Goal: Task Accomplishment & Management: Manage account settings

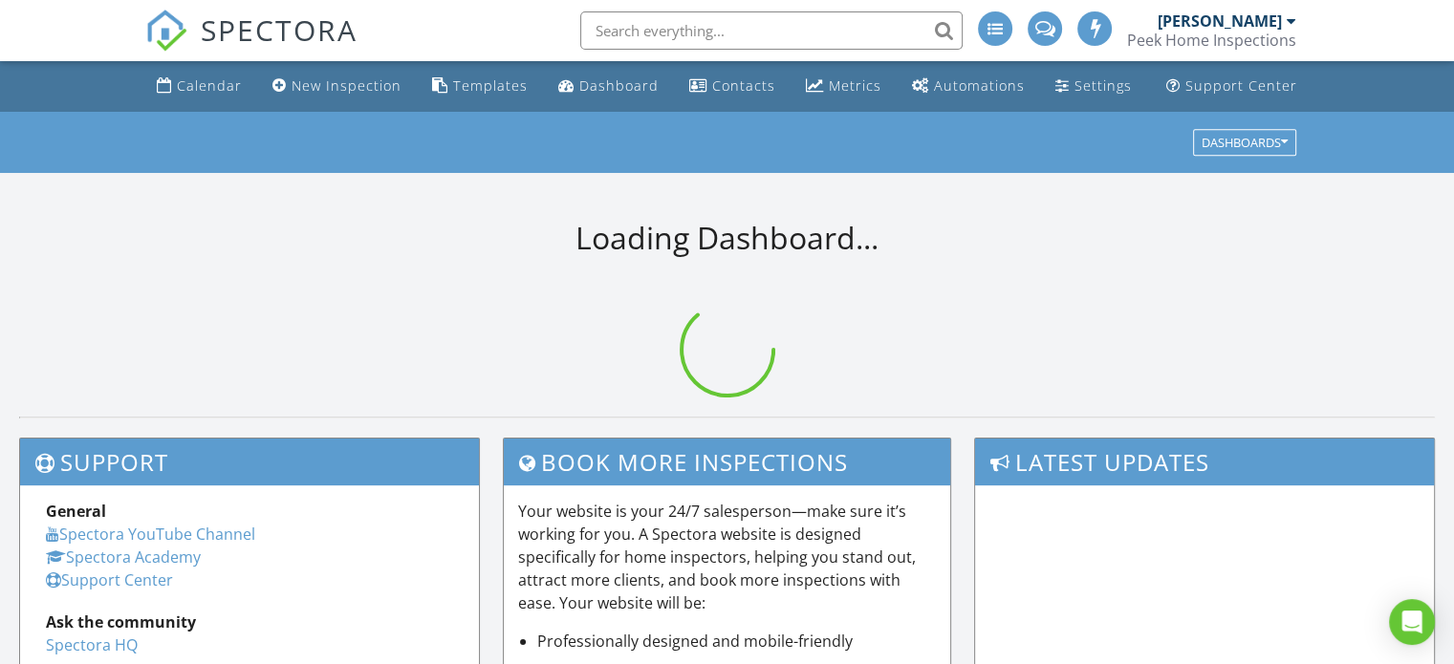
click at [684, 22] on input "text" at bounding box center [771, 30] width 382 height 38
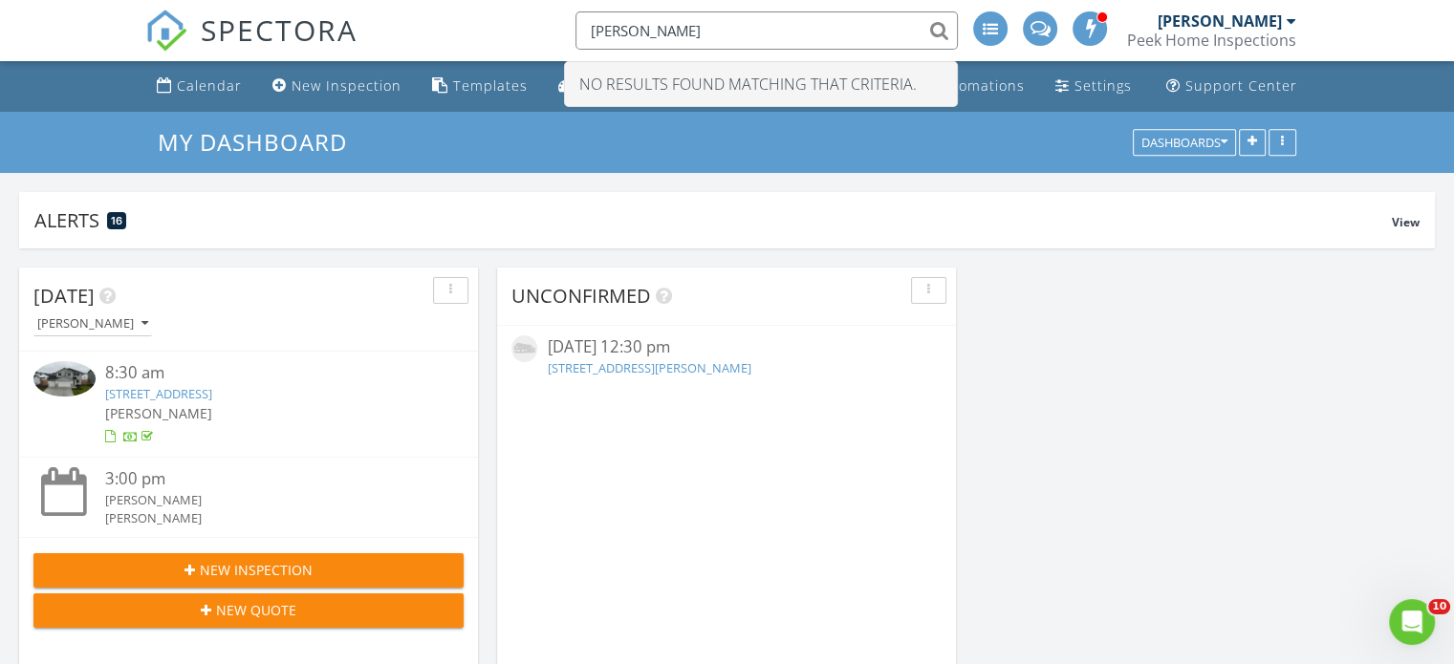
type input "chad halcomb"
click at [736, 21] on input "chad halcomb" at bounding box center [766, 30] width 382 height 38
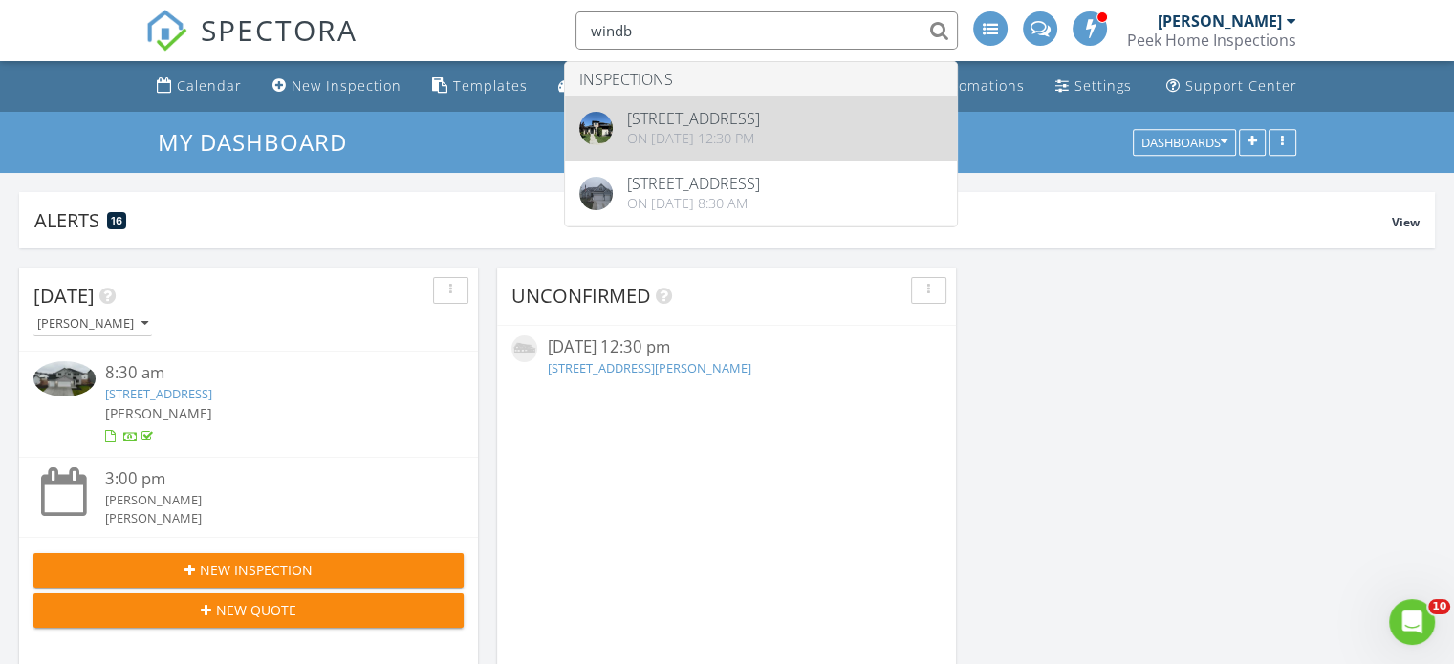
type input "windb"
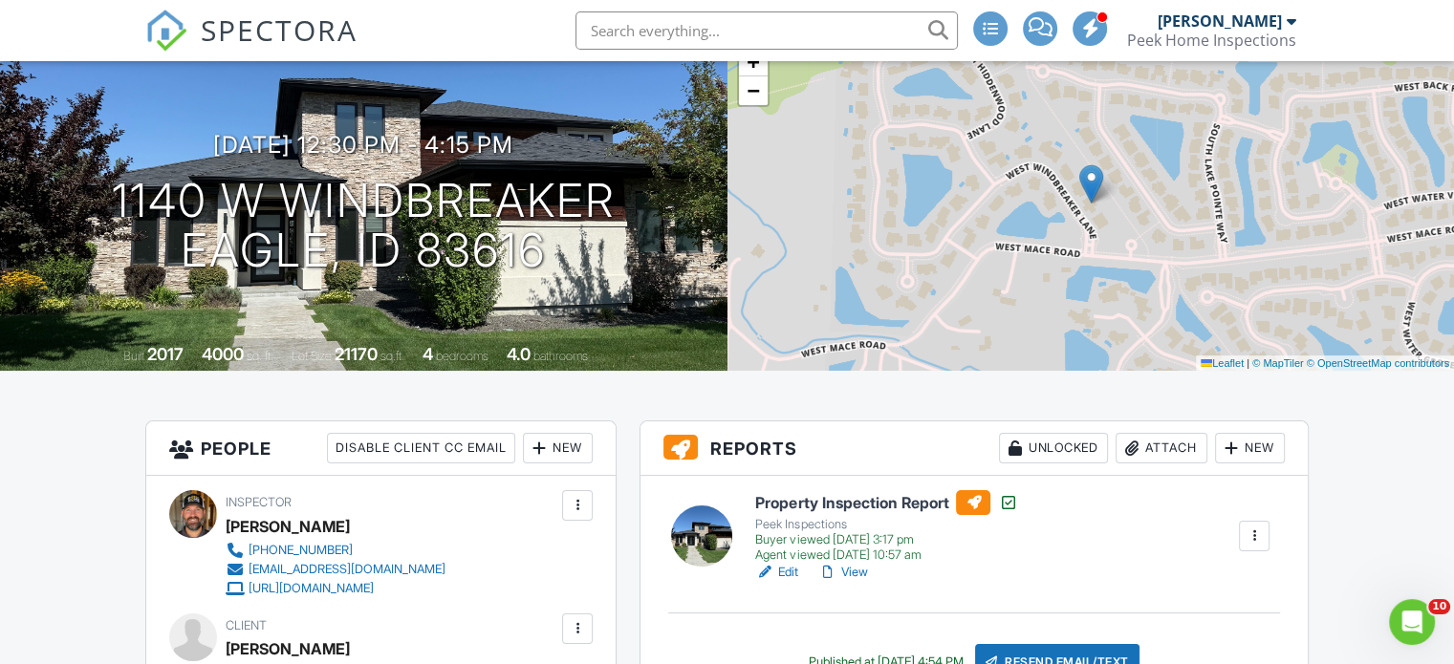
scroll to position [287, 0]
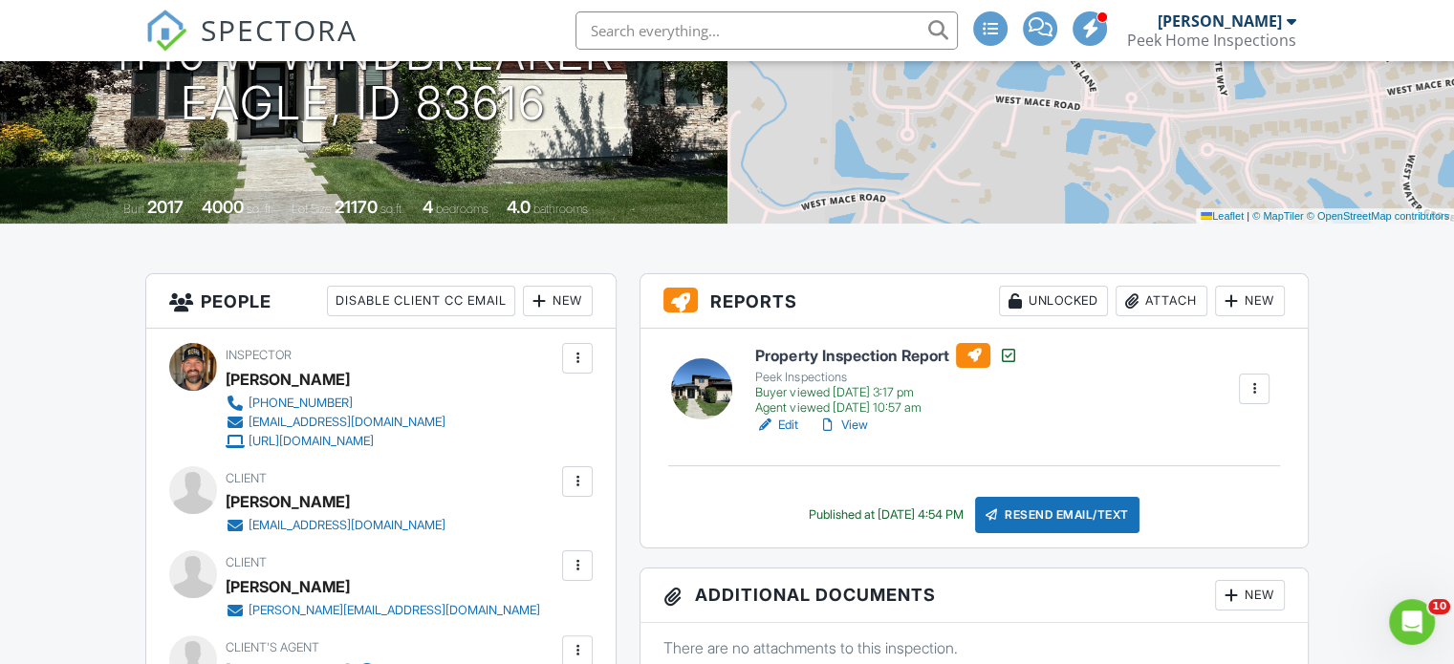
click at [860, 427] on link "View" at bounding box center [842, 425] width 50 height 19
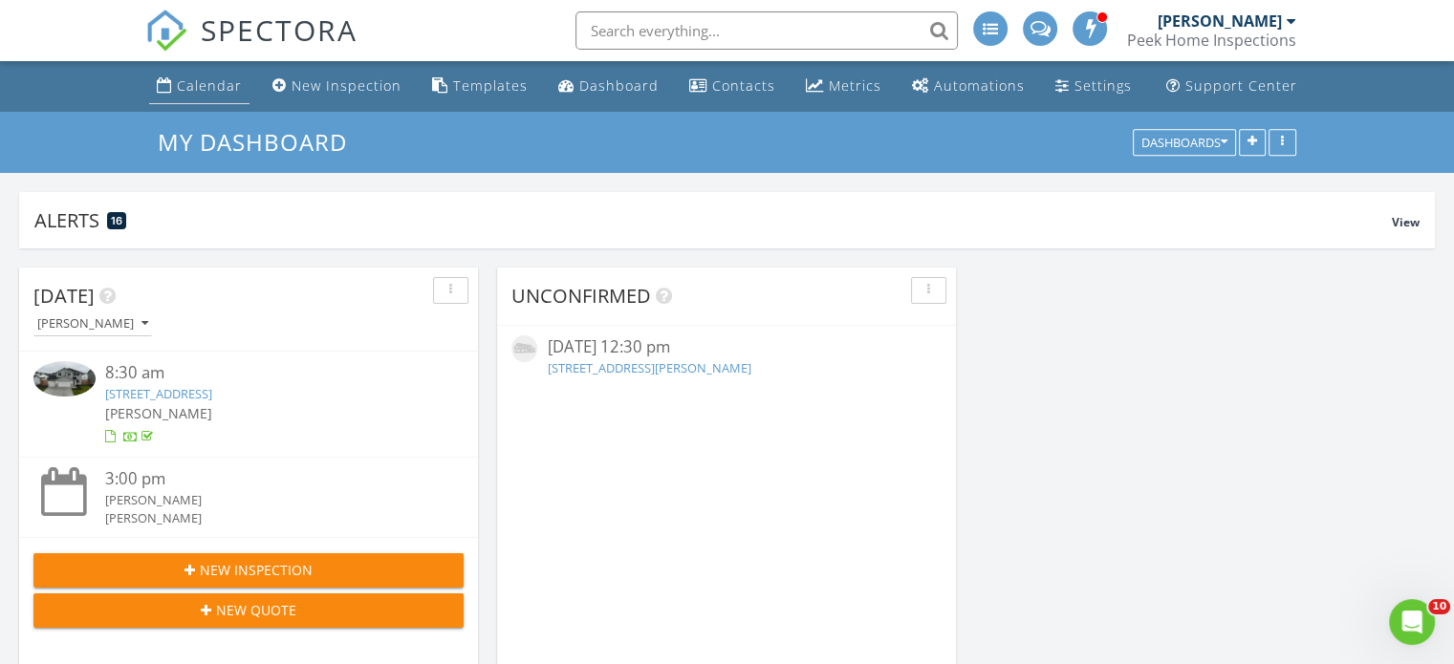
click at [206, 96] on link "Calendar" at bounding box center [199, 86] width 100 height 35
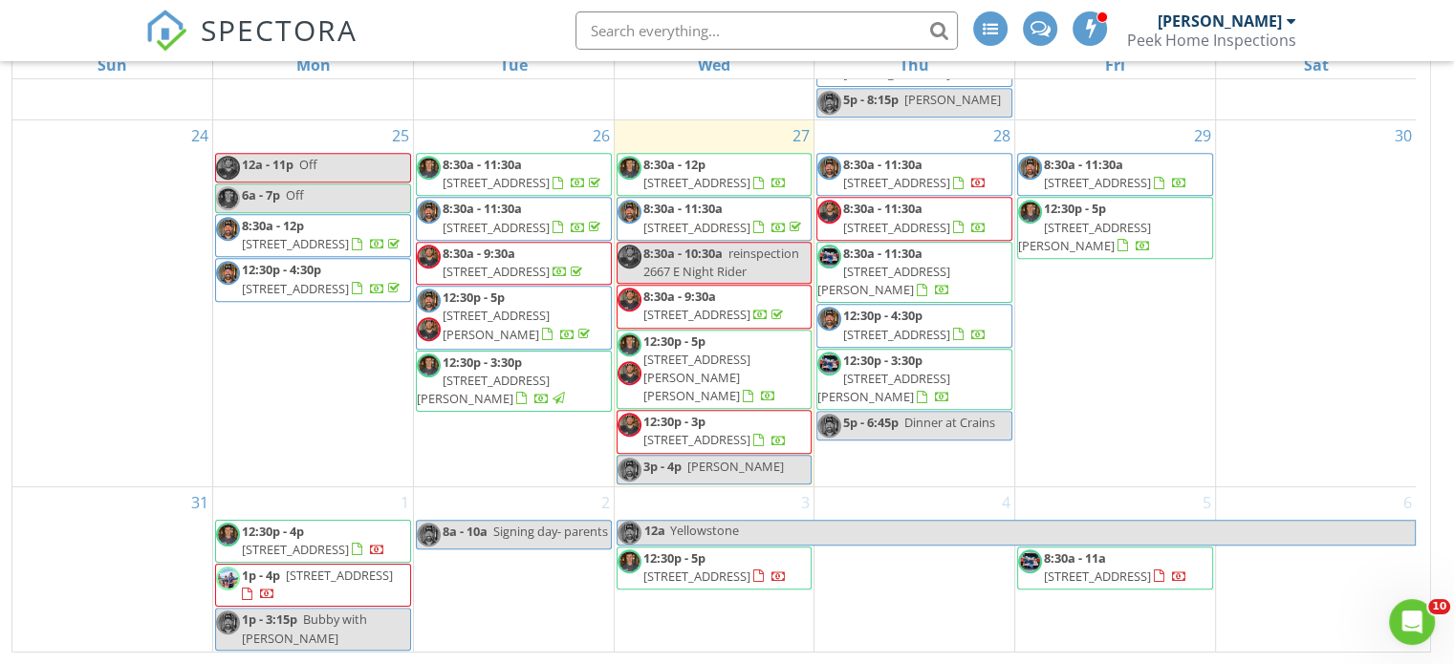
scroll to position [1529, 0]
click at [283, 628] on span "1p - 3:15p" at bounding box center [269, 619] width 55 height 17
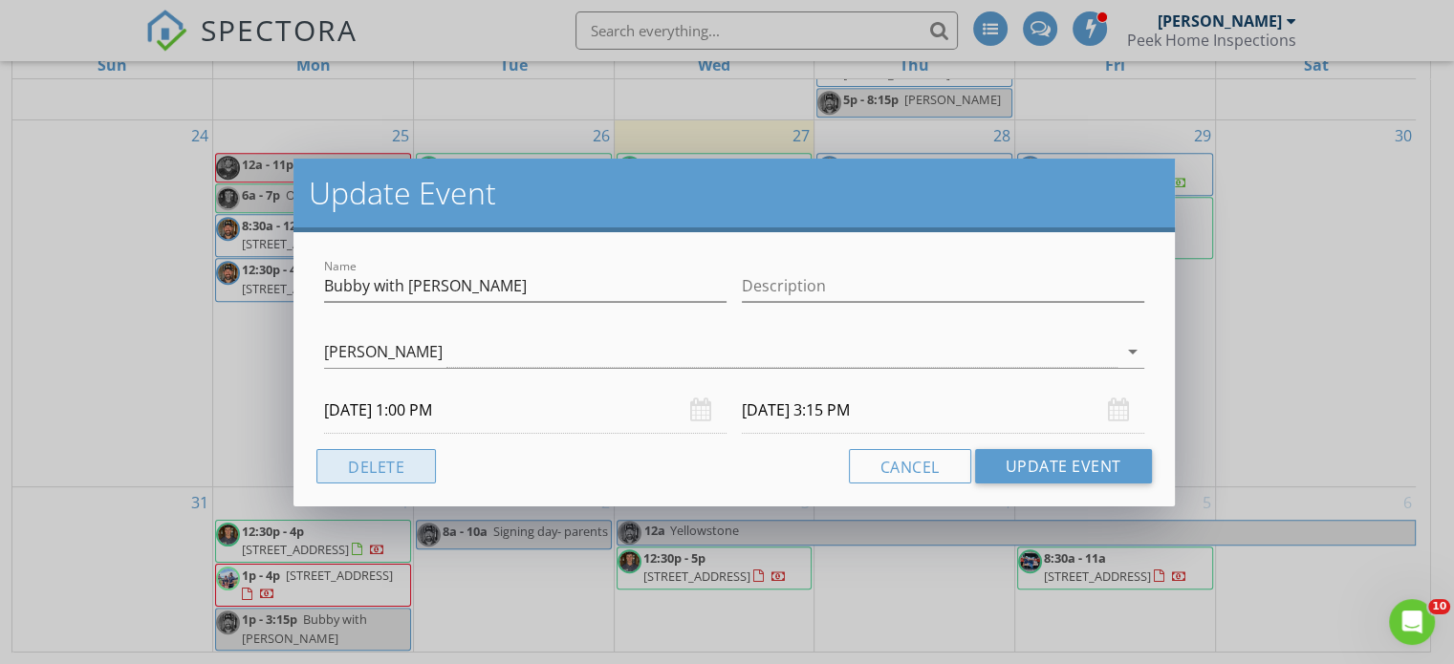
click at [413, 476] on button "Delete" at bounding box center [375, 466] width 119 height 34
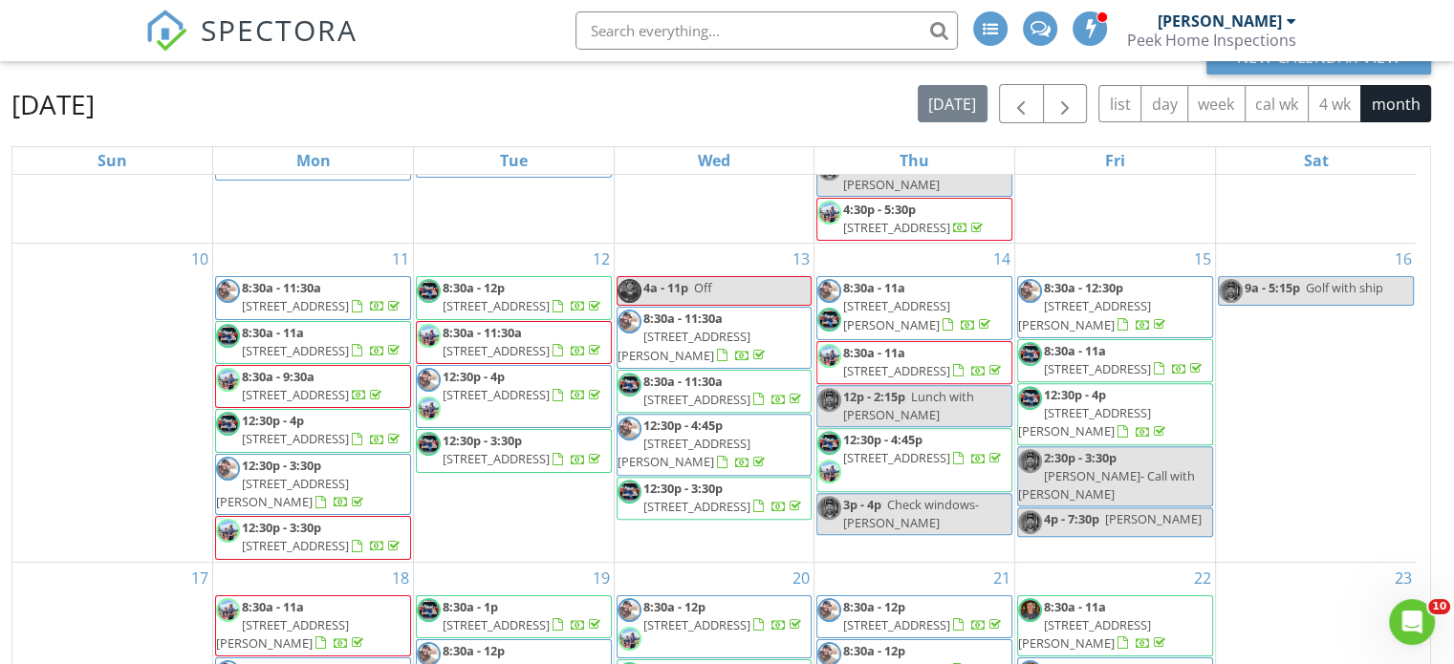
scroll to position [1338, 0]
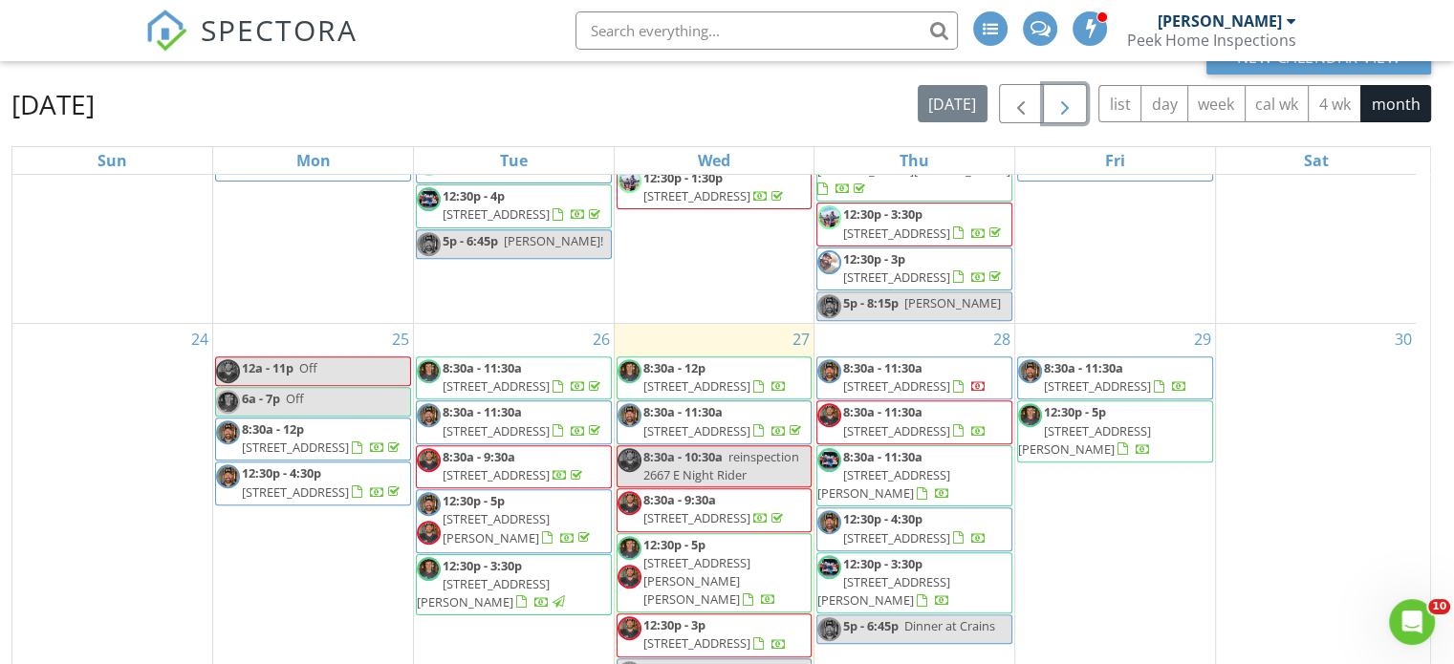
drag, startPoint x: 1078, startPoint y: 100, endPoint x: 1082, endPoint y: 118, distance: 17.6
click at [1078, 102] on button "button" at bounding box center [1065, 103] width 45 height 39
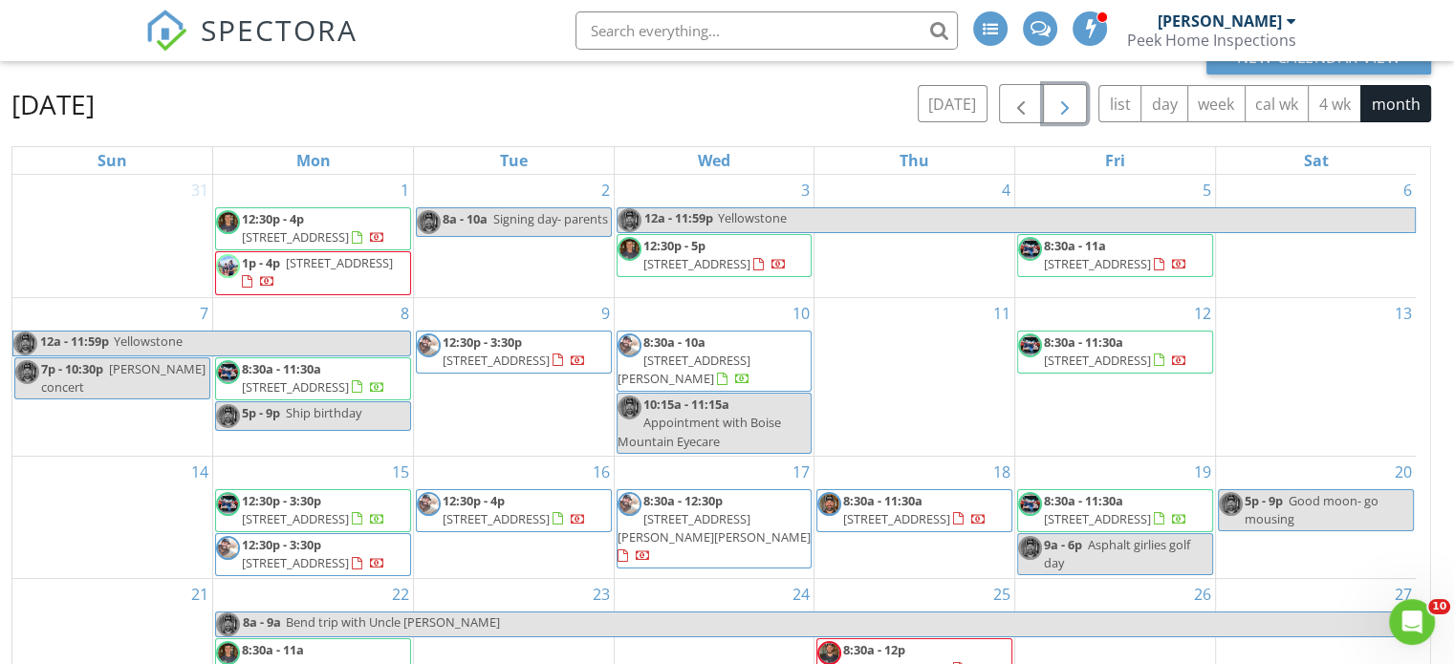
click at [686, 237] on span "12:30p - 5p 7098 N Firhill Place, Eagle 83616" at bounding box center [715, 255] width 194 height 37
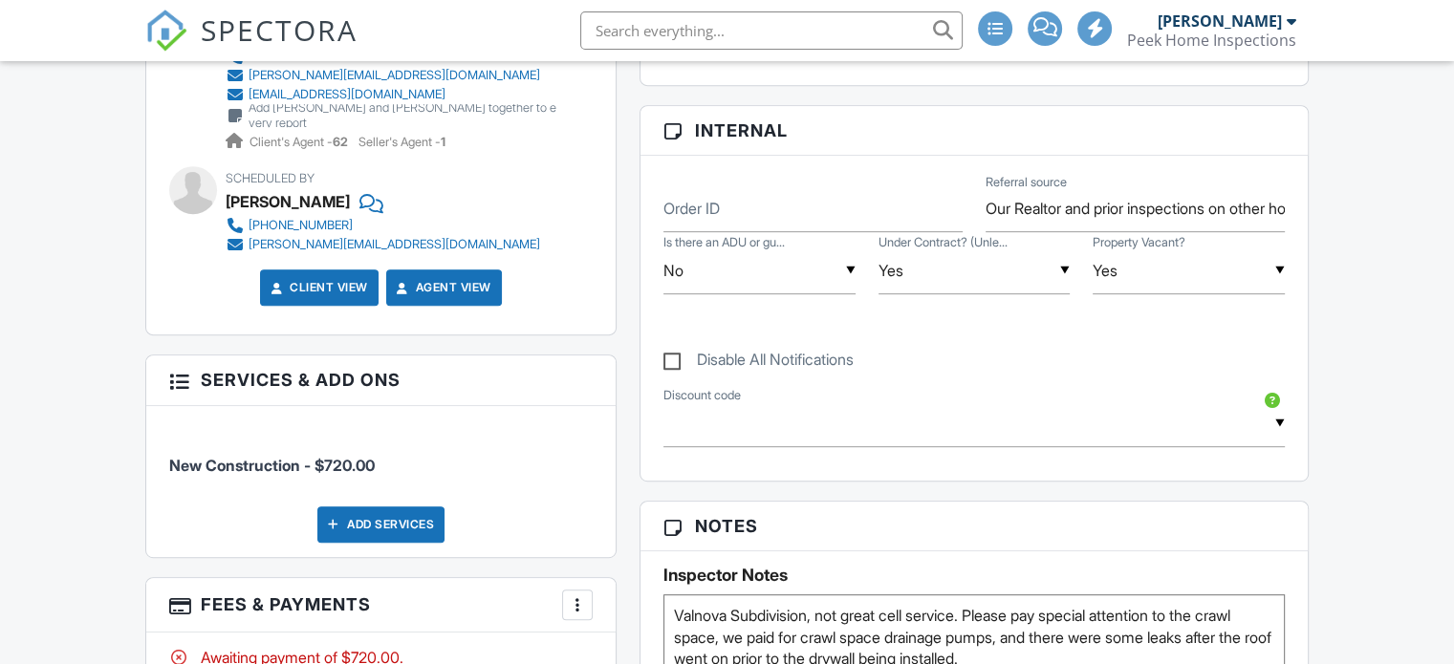
scroll to position [860, 0]
click at [1219, 430] on input "text" at bounding box center [973, 424] width 621 height 47
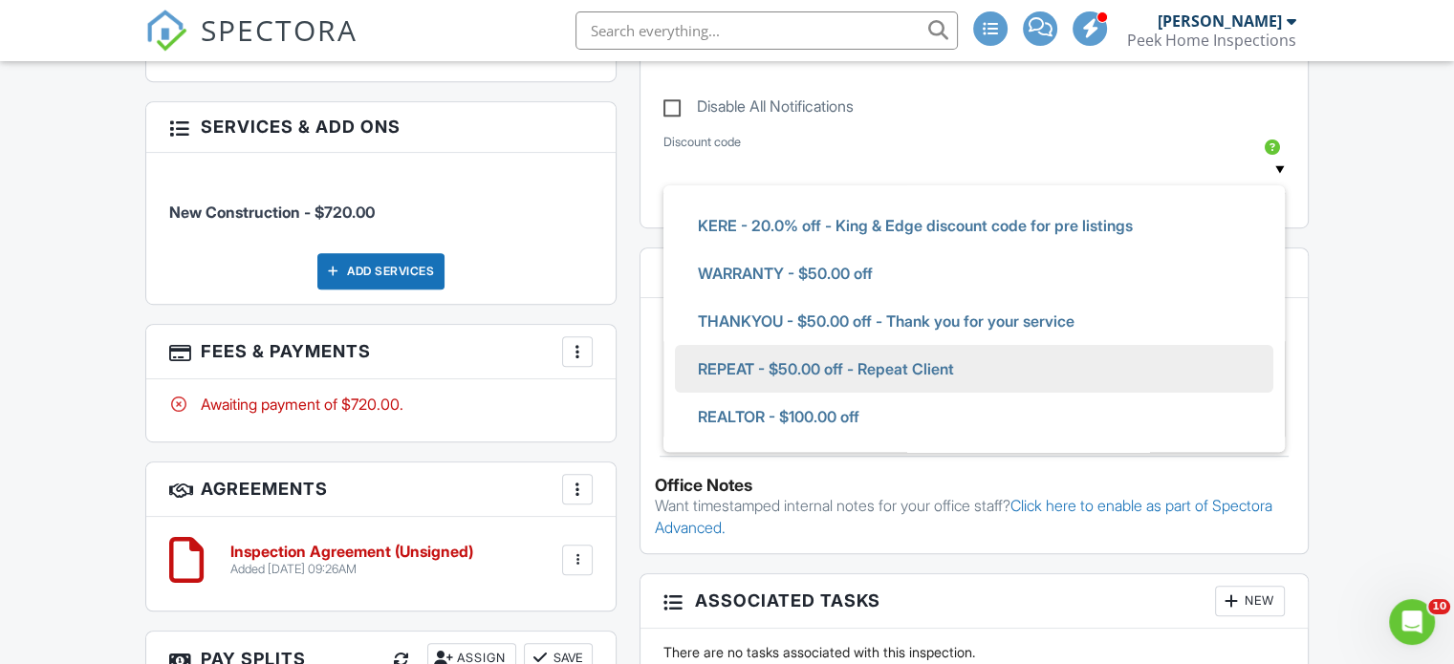
scroll to position [1147, 0]
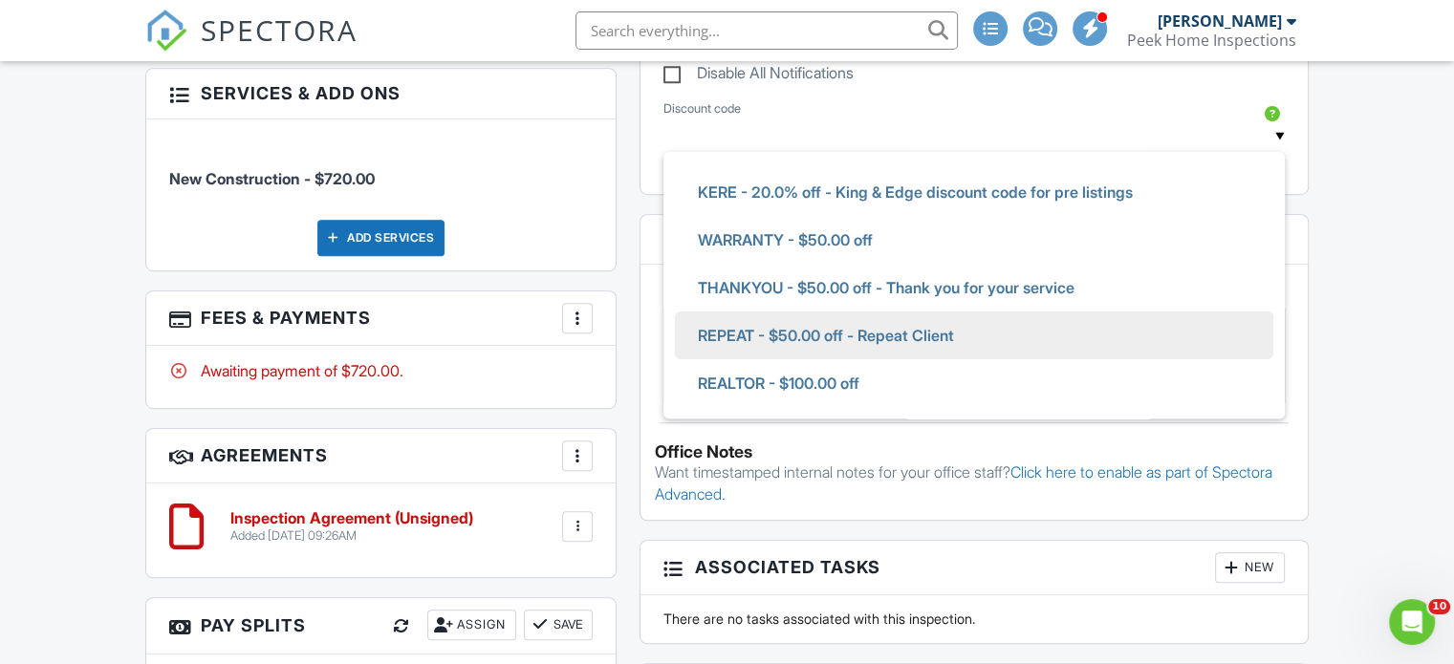
click at [998, 332] on li "REPEAT - $50.00 off - Repeat Client" at bounding box center [974, 336] width 598 height 48
type input "REPEAT - $50.00 off - Repeat Client"
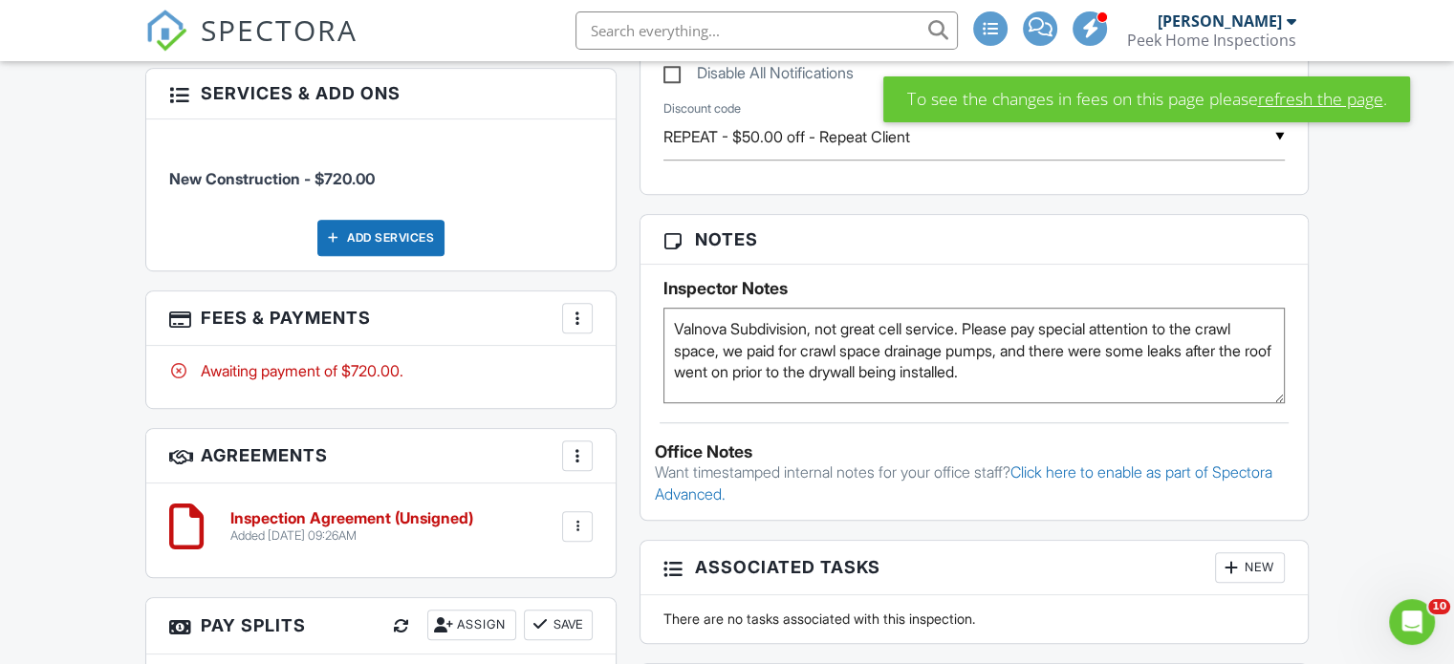
click at [1307, 102] on link "refresh the page" at bounding box center [1319, 98] width 125 height 25
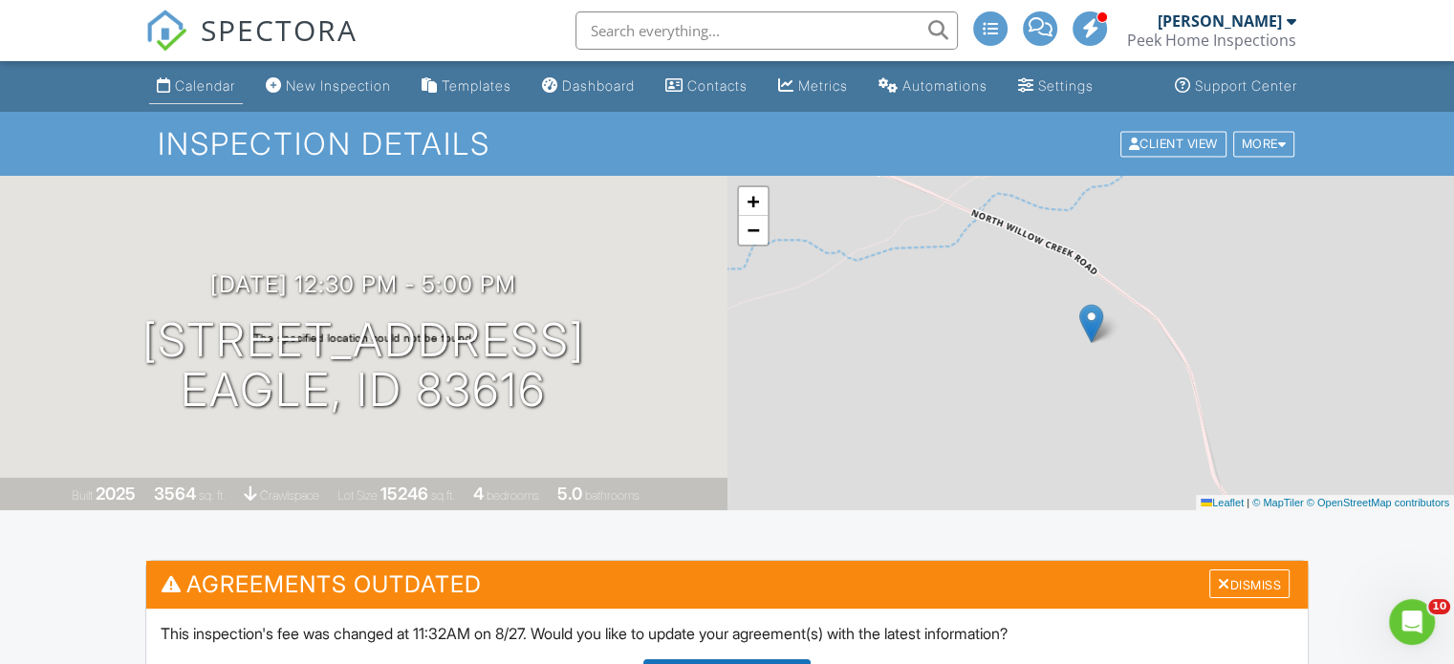
click at [207, 91] on div "Calendar" at bounding box center [205, 85] width 60 height 16
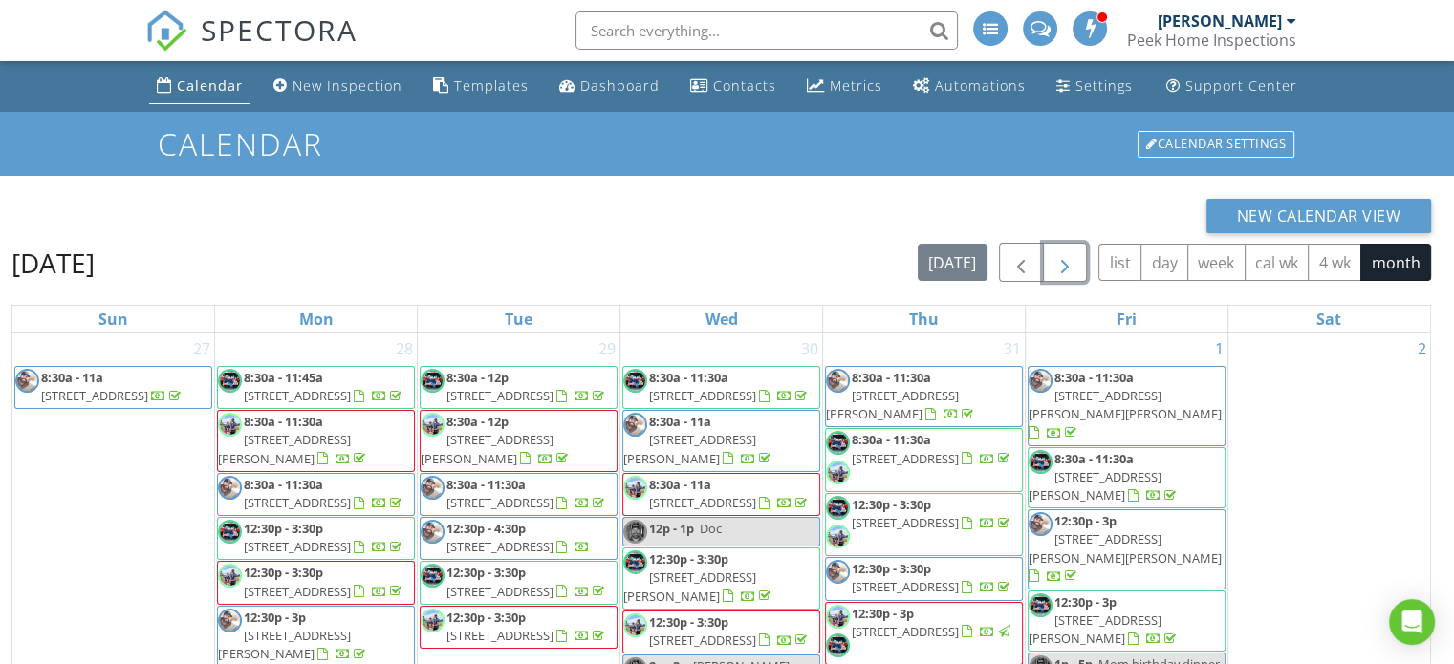
click at [1066, 264] on span "button" at bounding box center [1064, 262] width 23 height 23
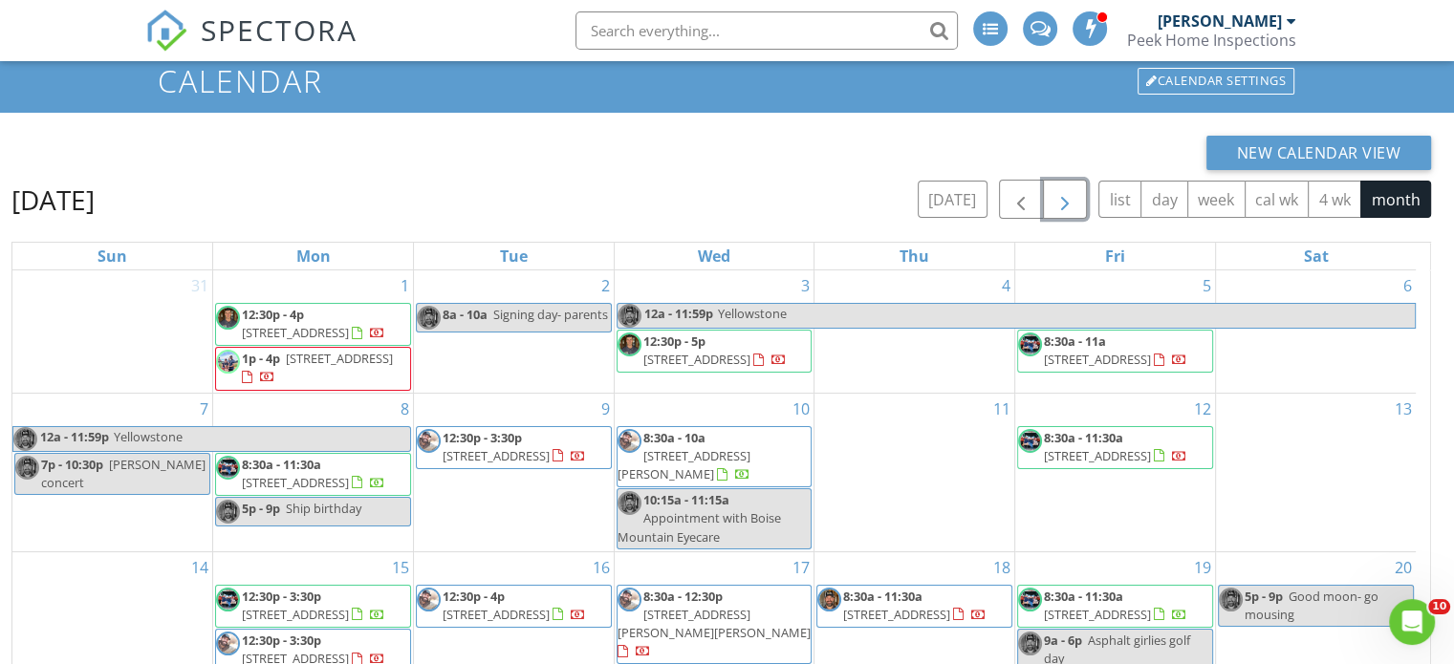
click at [697, 338] on span "12:30p - 5p" at bounding box center [674, 341] width 62 height 17
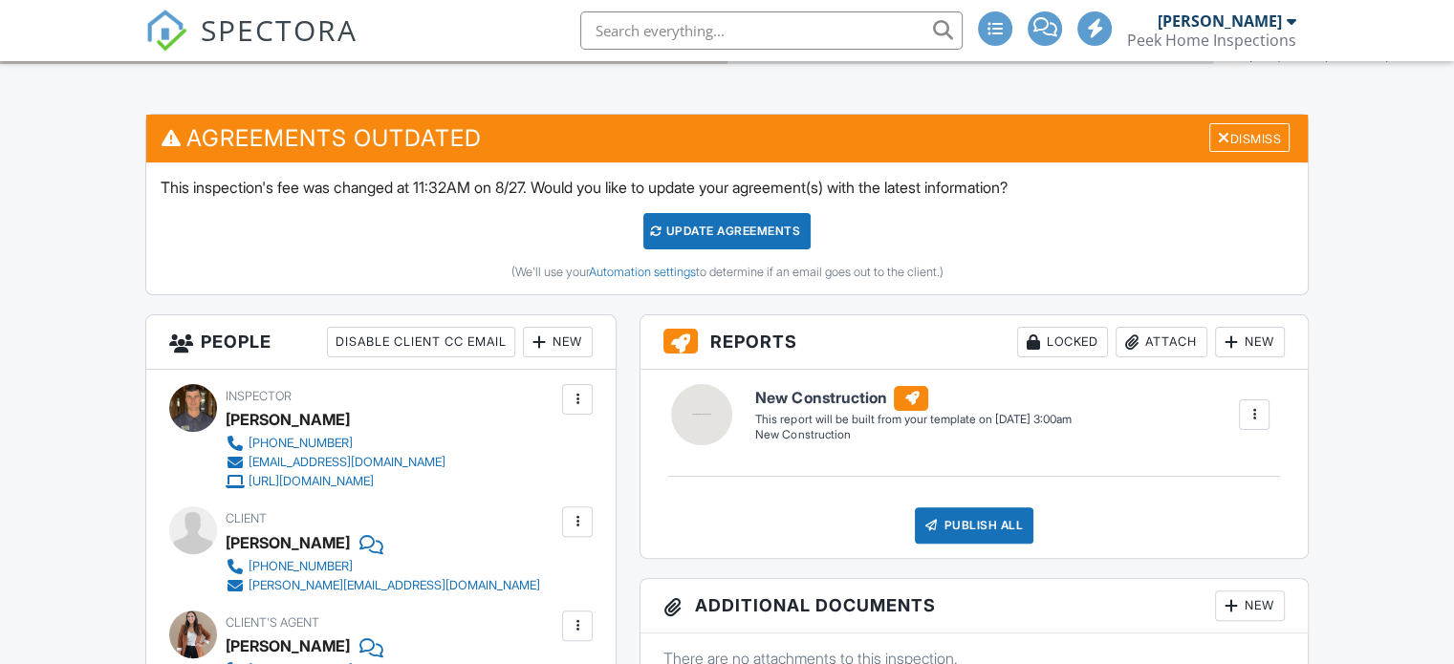
scroll to position [478, 0]
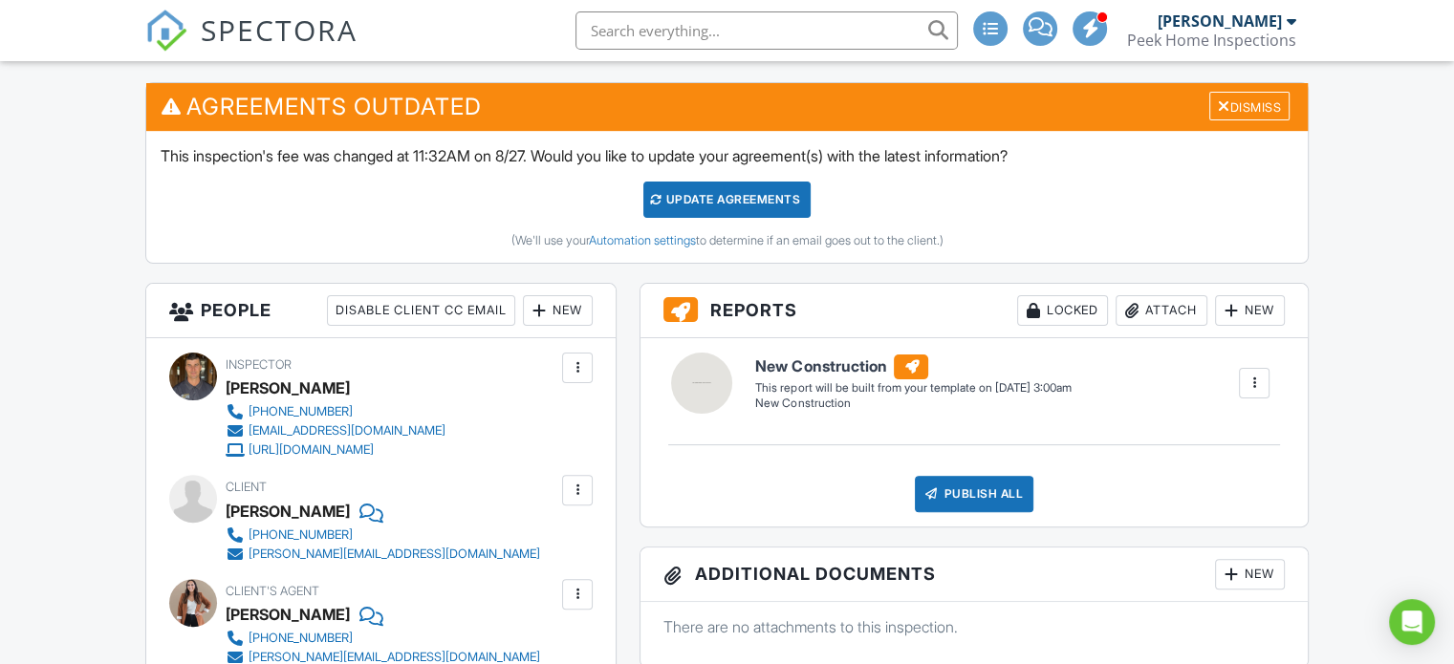
click at [558, 305] on div "New" at bounding box center [558, 310] width 70 height 31
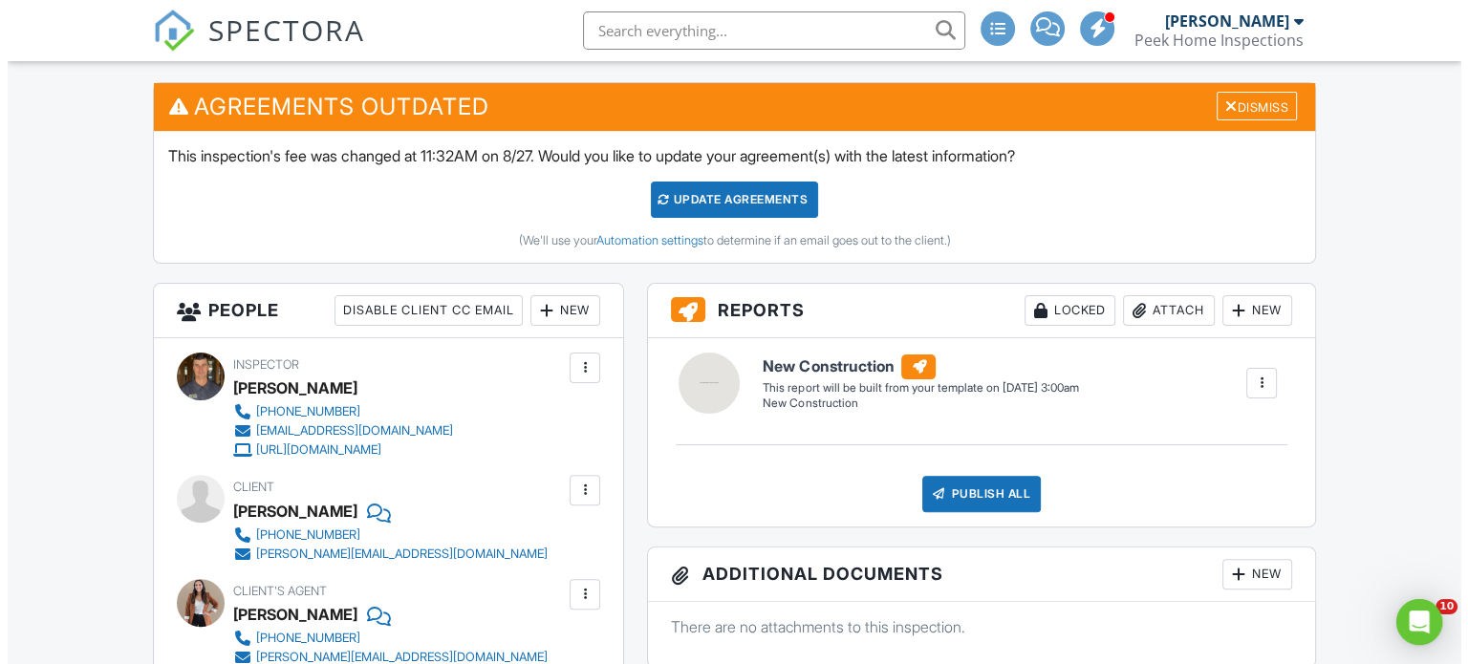
scroll to position [0, 0]
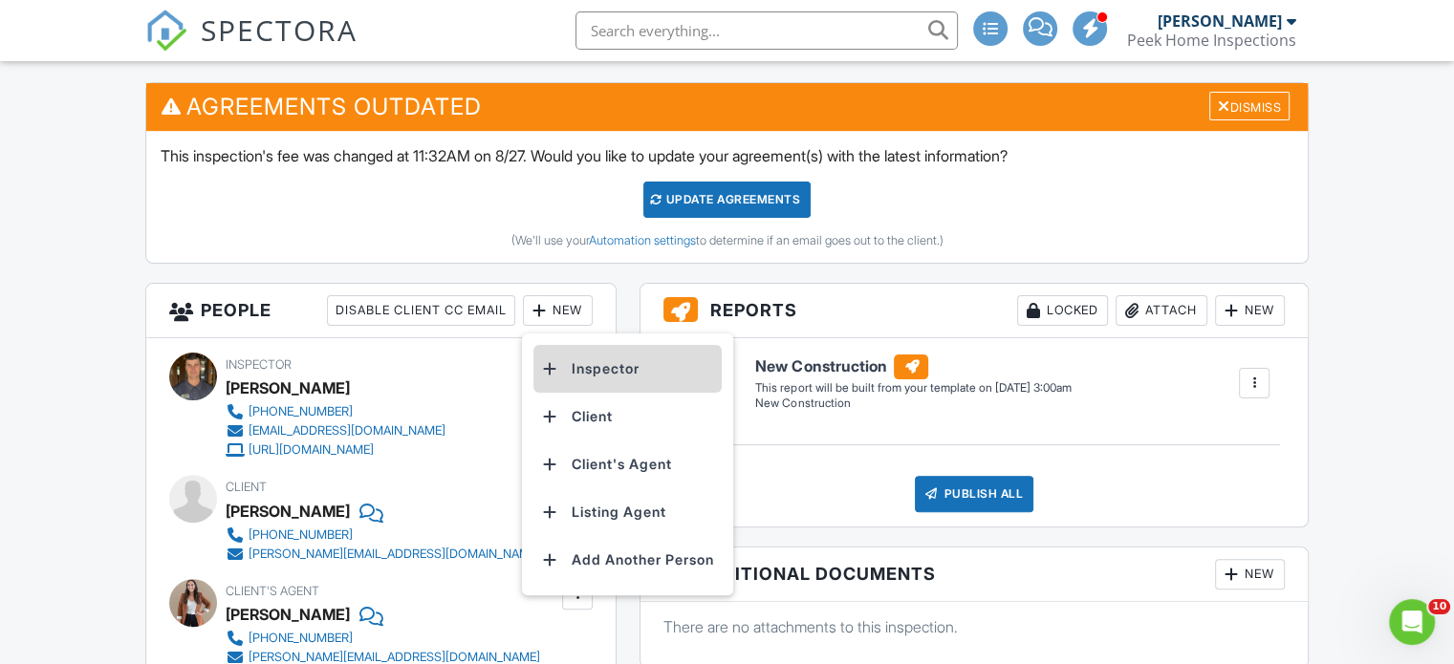
click at [575, 360] on li "Inspector" at bounding box center [627, 369] width 188 height 48
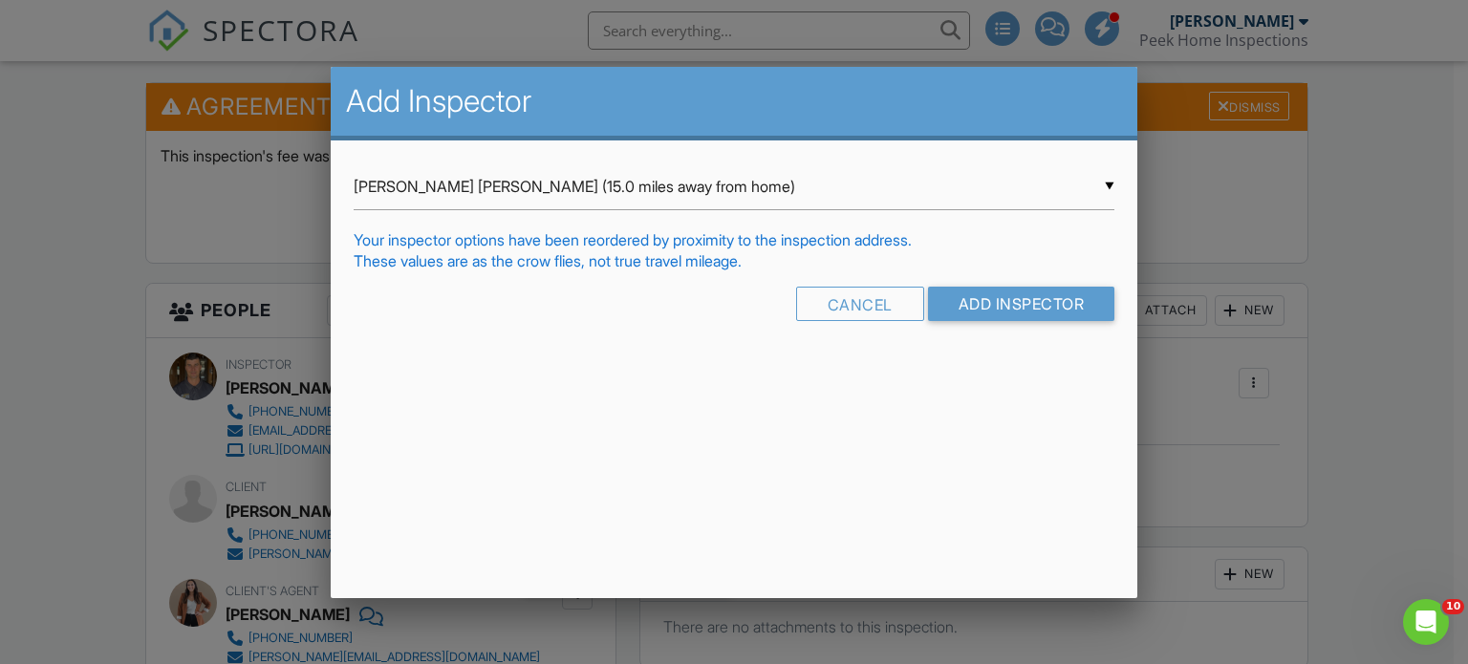
click at [539, 202] on div "▼ Cooper Spears (15.0 miles away from home) Cooper Spears (15.0 miles away from…" at bounding box center [735, 186] width 762 height 47
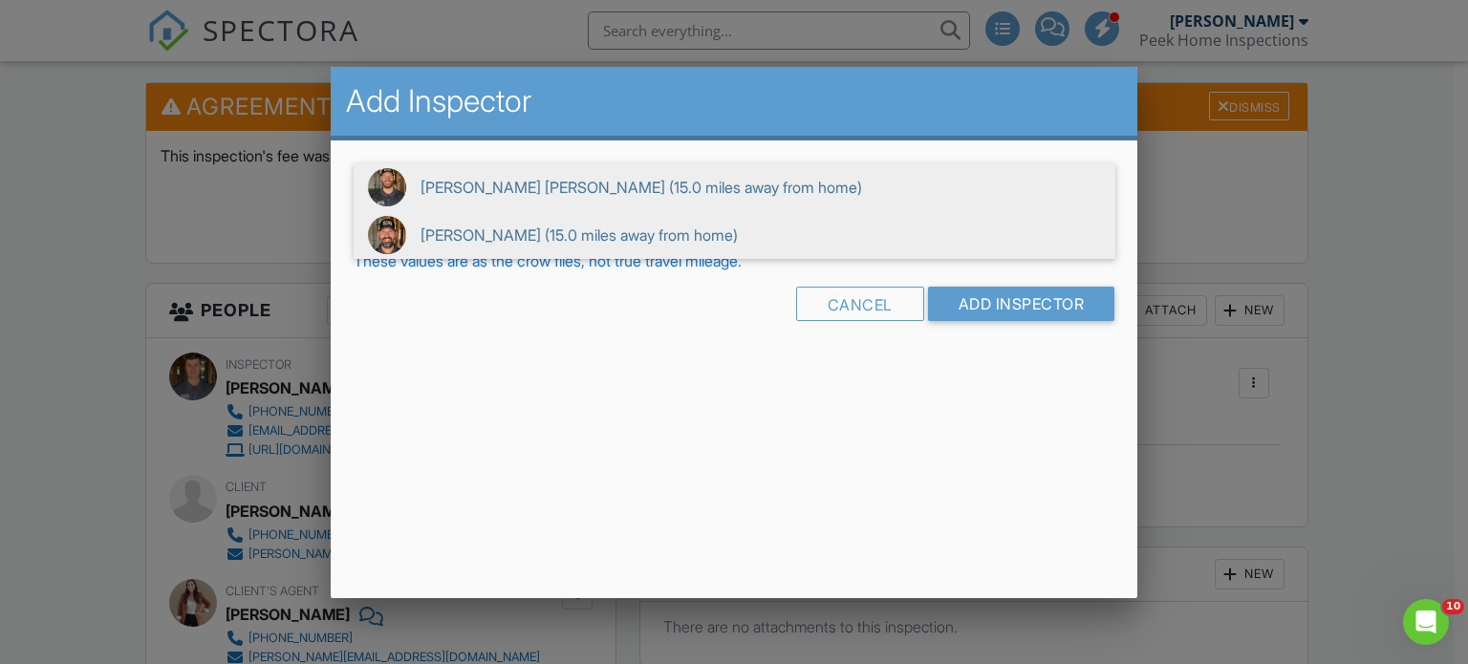
click at [526, 243] on span "Joey McPeek (15.0 miles away from home)" at bounding box center [735, 235] width 762 height 48
type input "Joey McPeek (15.0 miles away from home)"
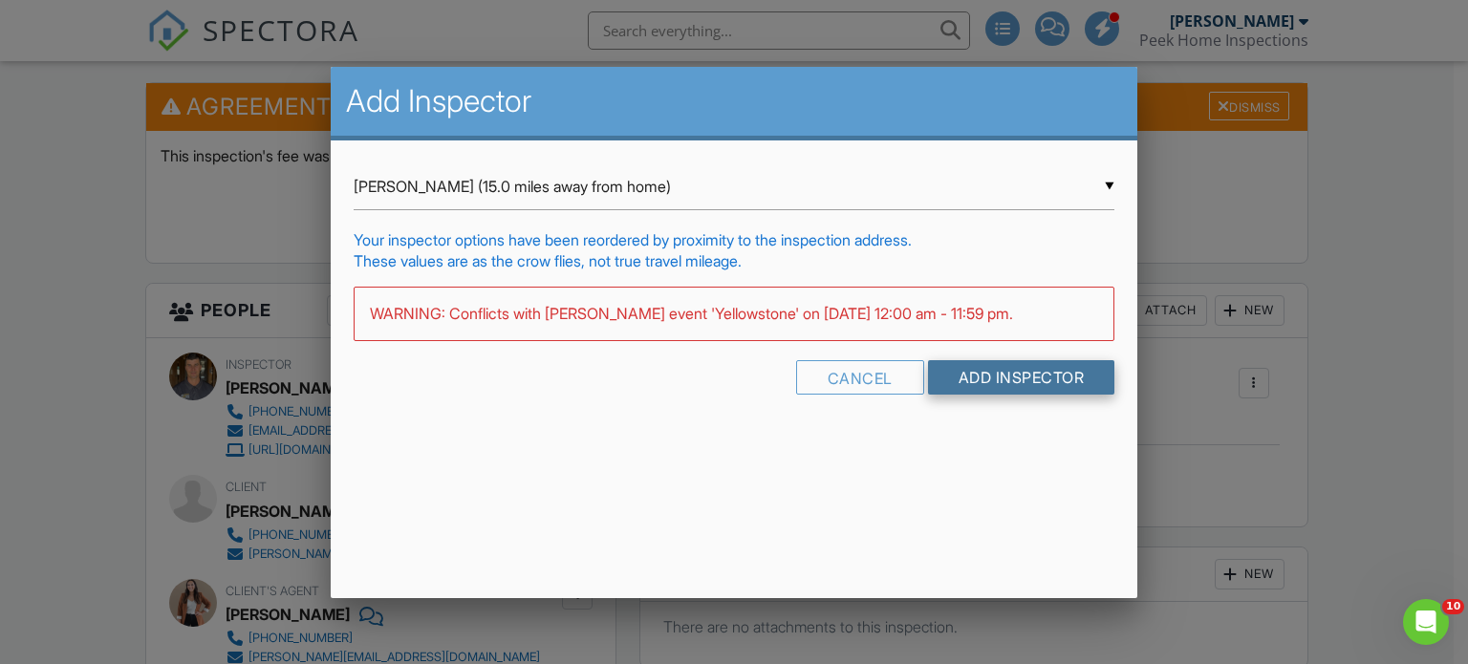
click at [1003, 378] on input "Add Inspector" at bounding box center [1021, 377] width 187 height 34
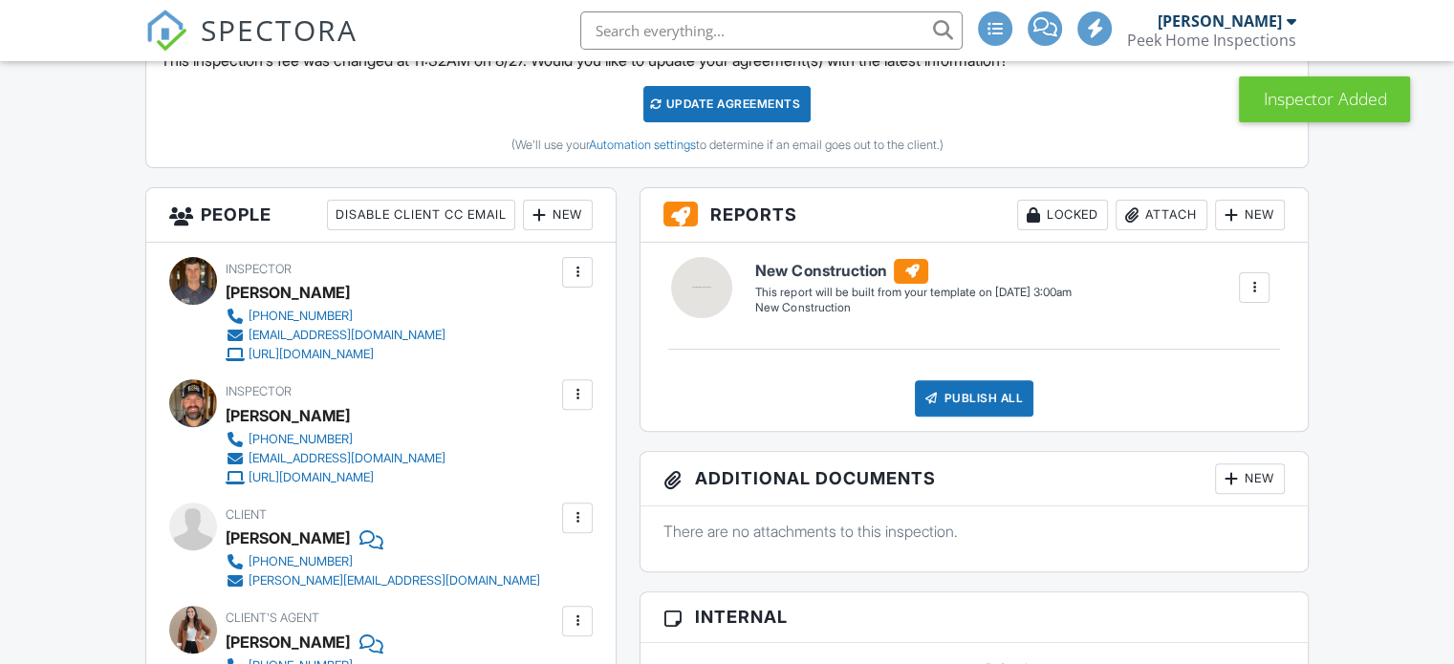
click at [581, 267] on div at bounding box center [577, 272] width 19 height 19
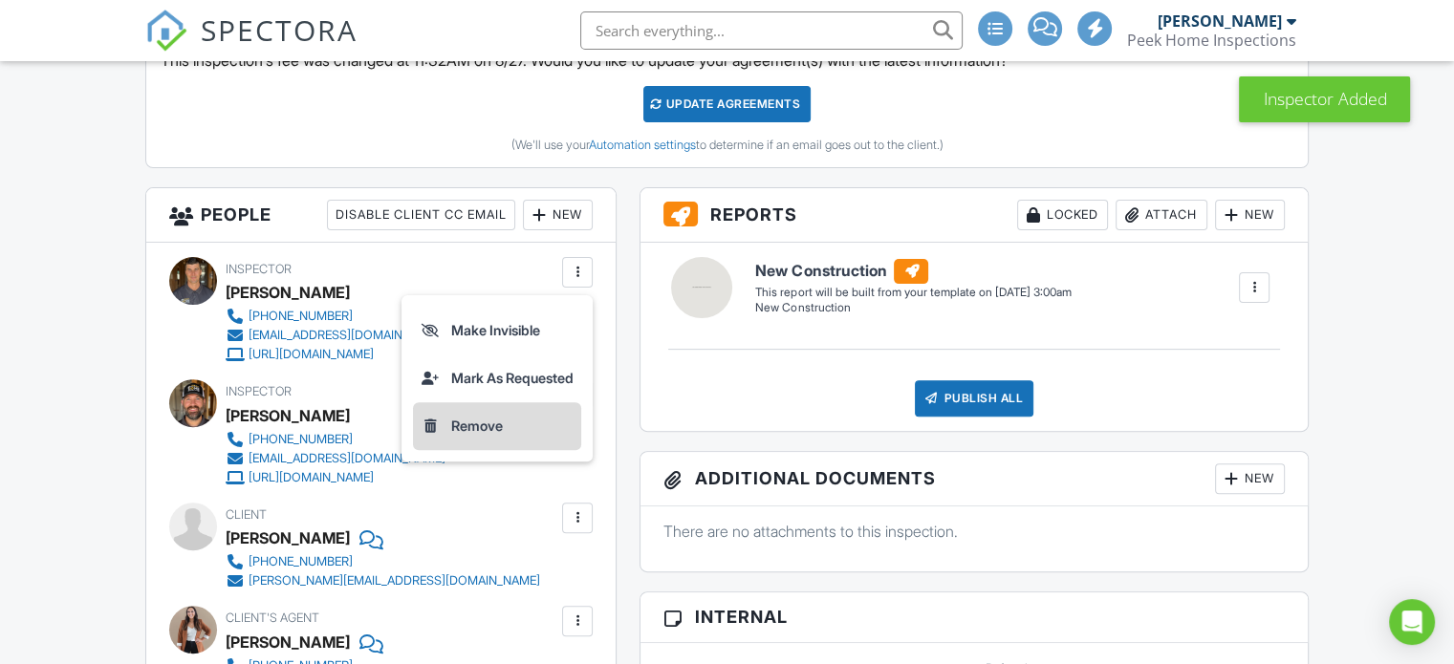
click at [504, 425] on li "Remove" at bounding box center [497, 426] width 168 height 48
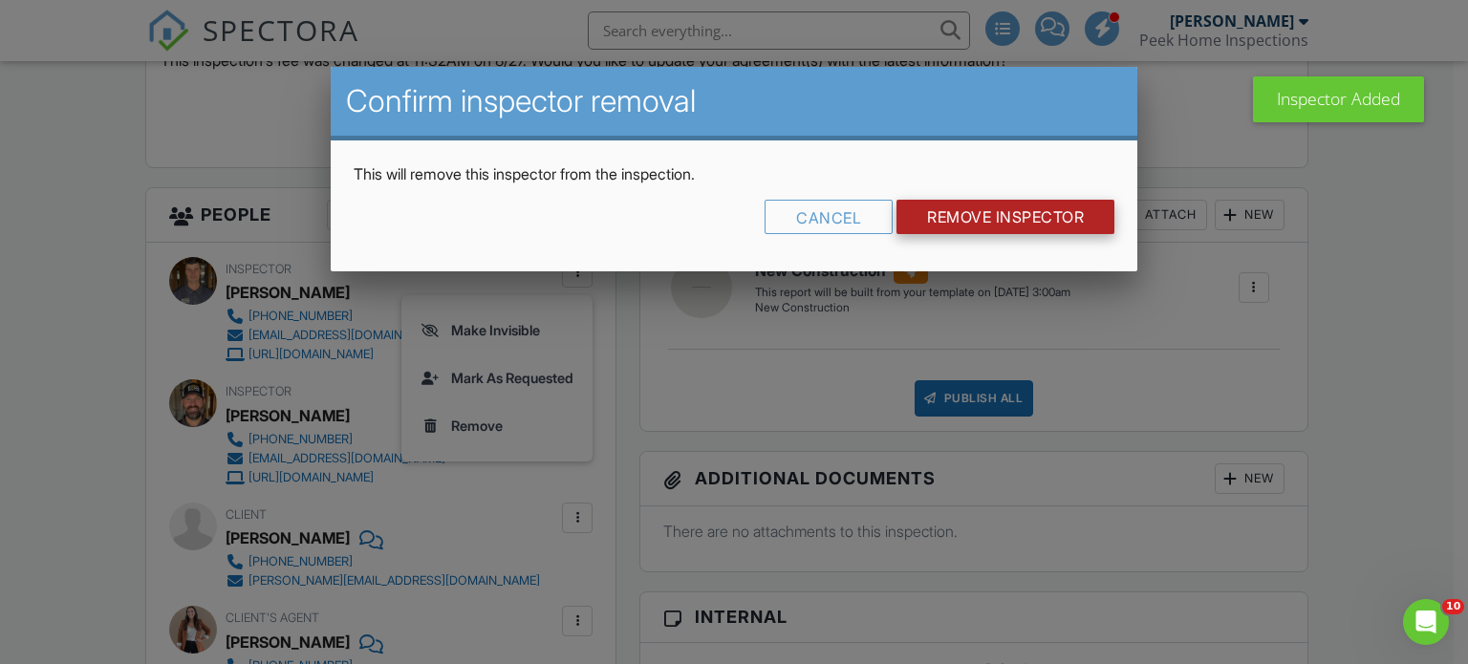
click at [1049, 220] on input "Remove Inspector" at bounding box center [1006, 217] width 218 height 34
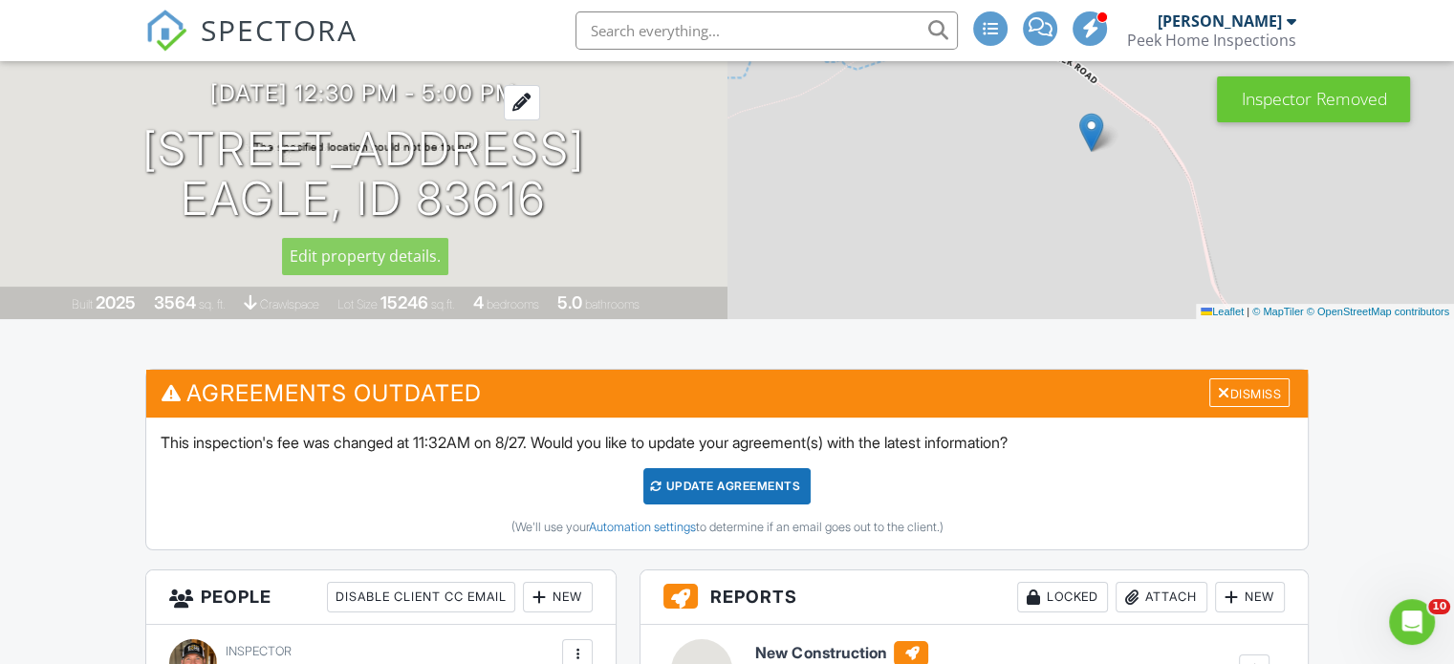
click at [391, 100] on h3 "[DATE] 12:30 pm - 5:00 pm" at bounding box center [363, 93] width 306 height 26
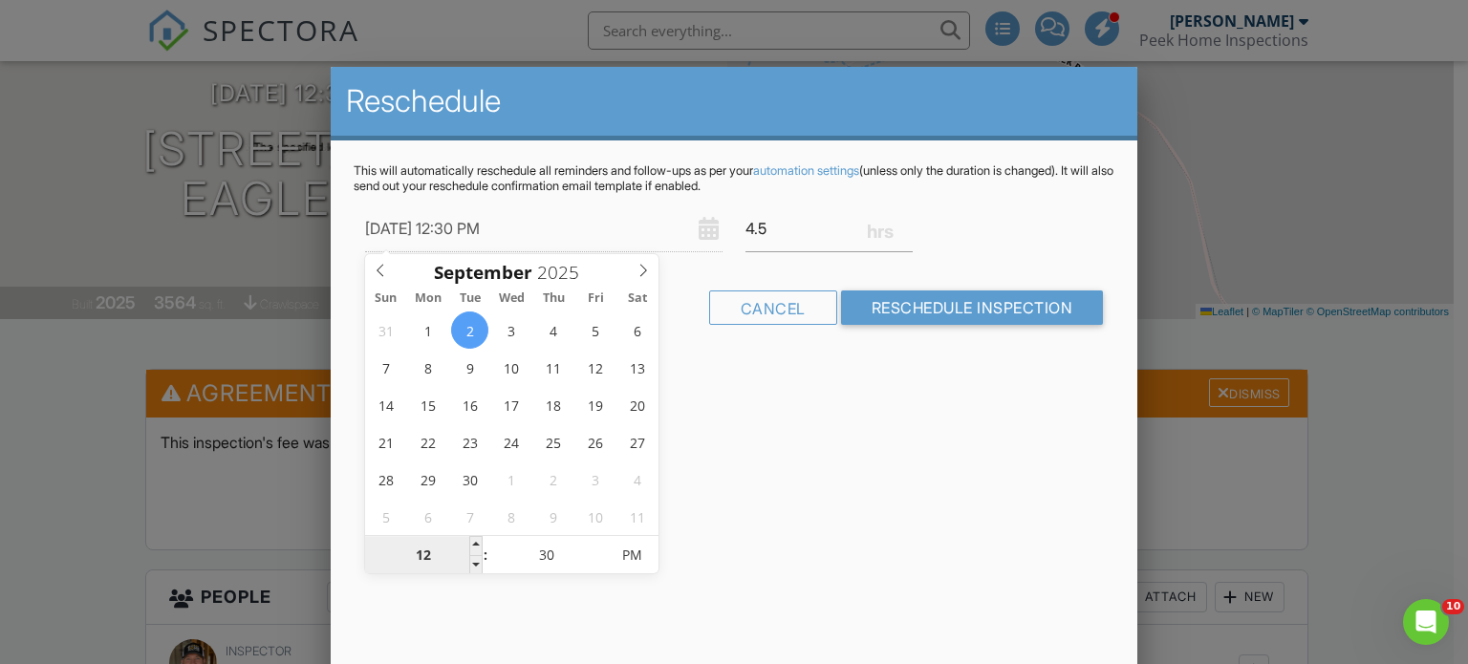
click at [421, 561] on input "12" at bounding box center [424, 556] width 118 height 38
click at [424, 557] on input "12" at bounding box center [424, 556] width 118 height 38
type input "09/02/2025 8:30 PM"
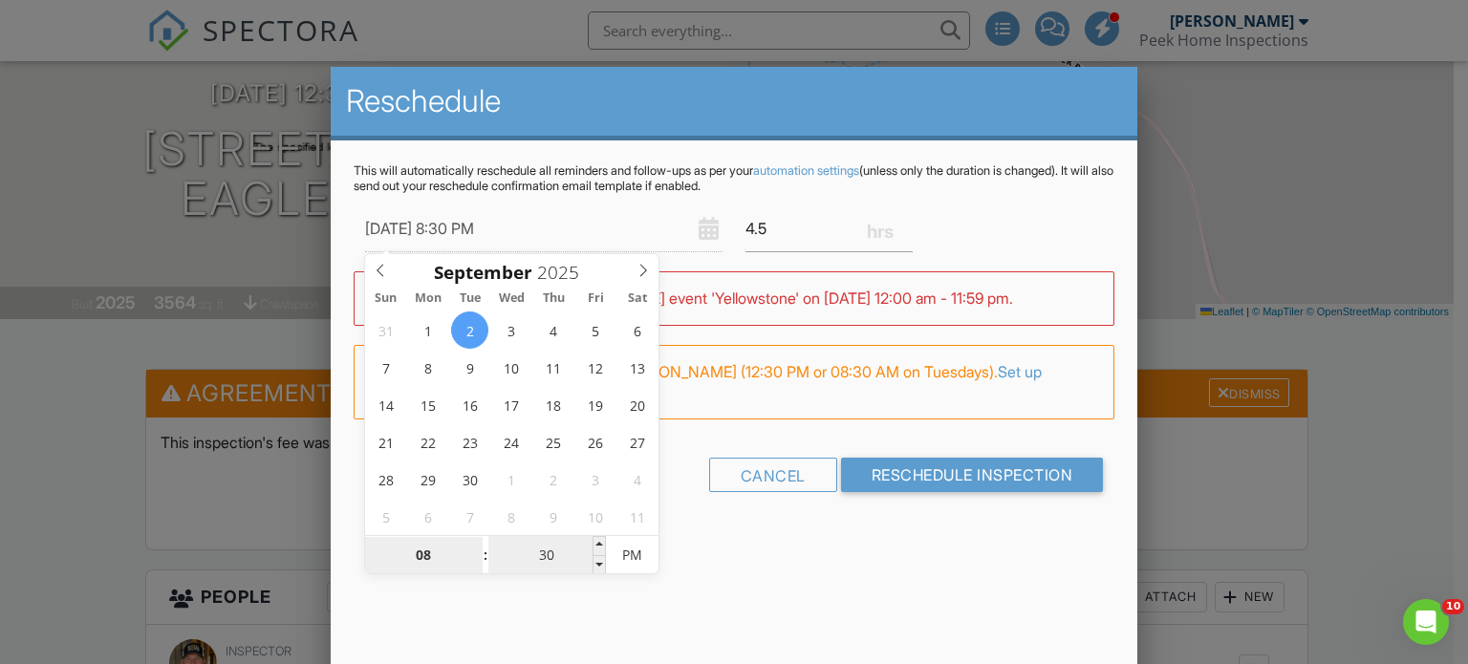
type input "08"
click at [563, 565] on input "30" at bounding box center [547, 556] width 118 height 38
type input "09/02/2025 8:00 PM"
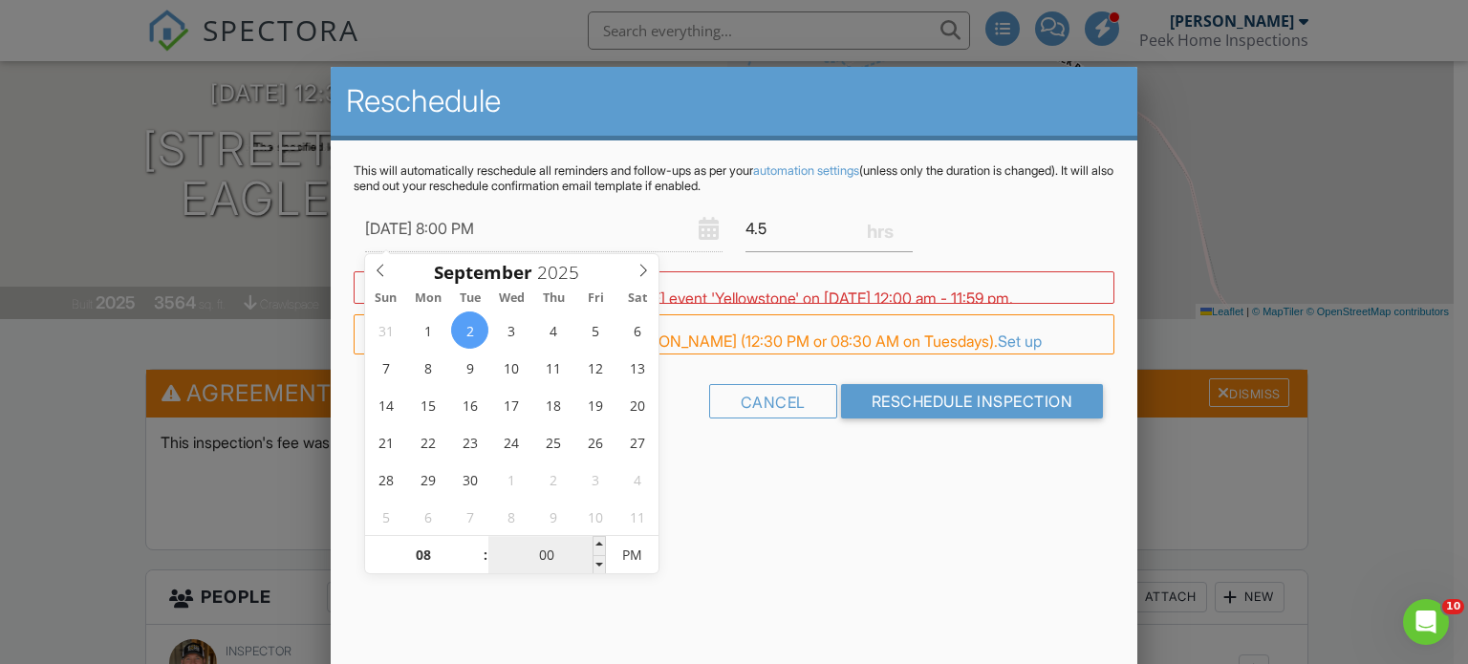
type input "00"
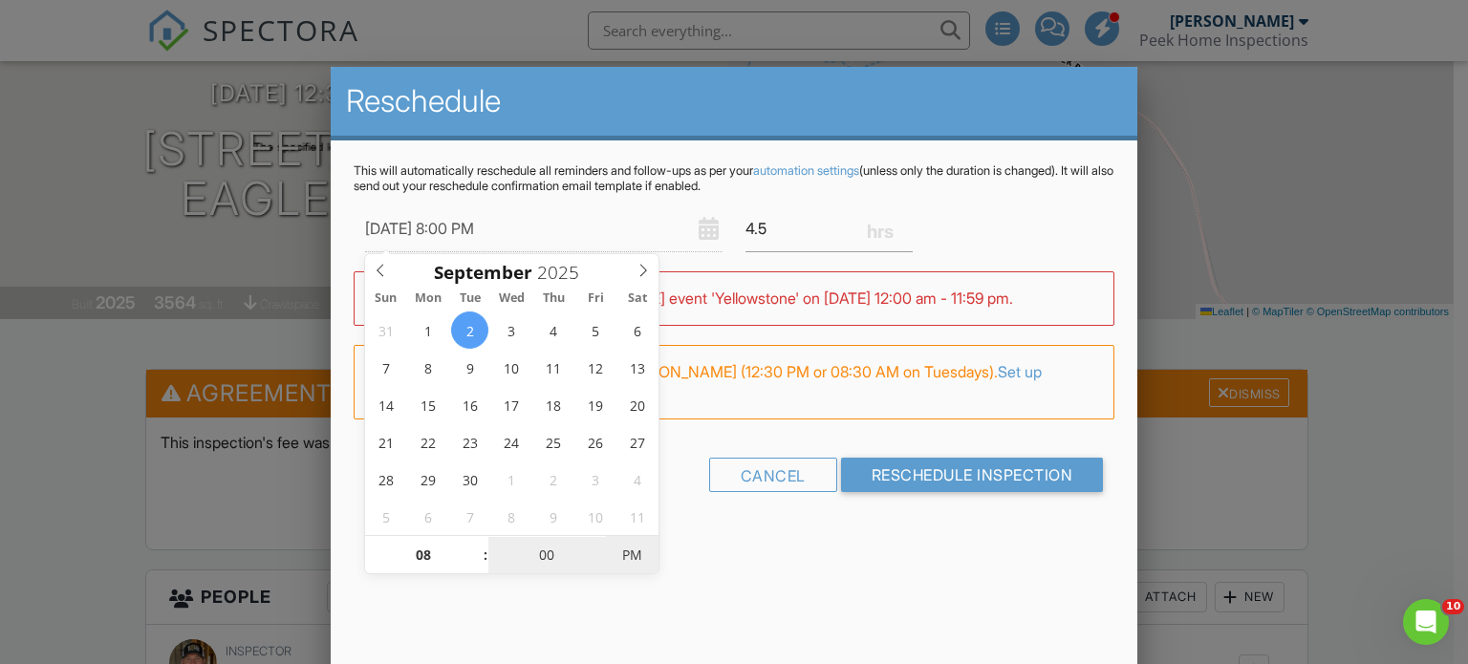
type input "[DATE] 8:00 AM"
click at [642, 560] on span "PM" at bounding box center [632, 555] width 53 height 38
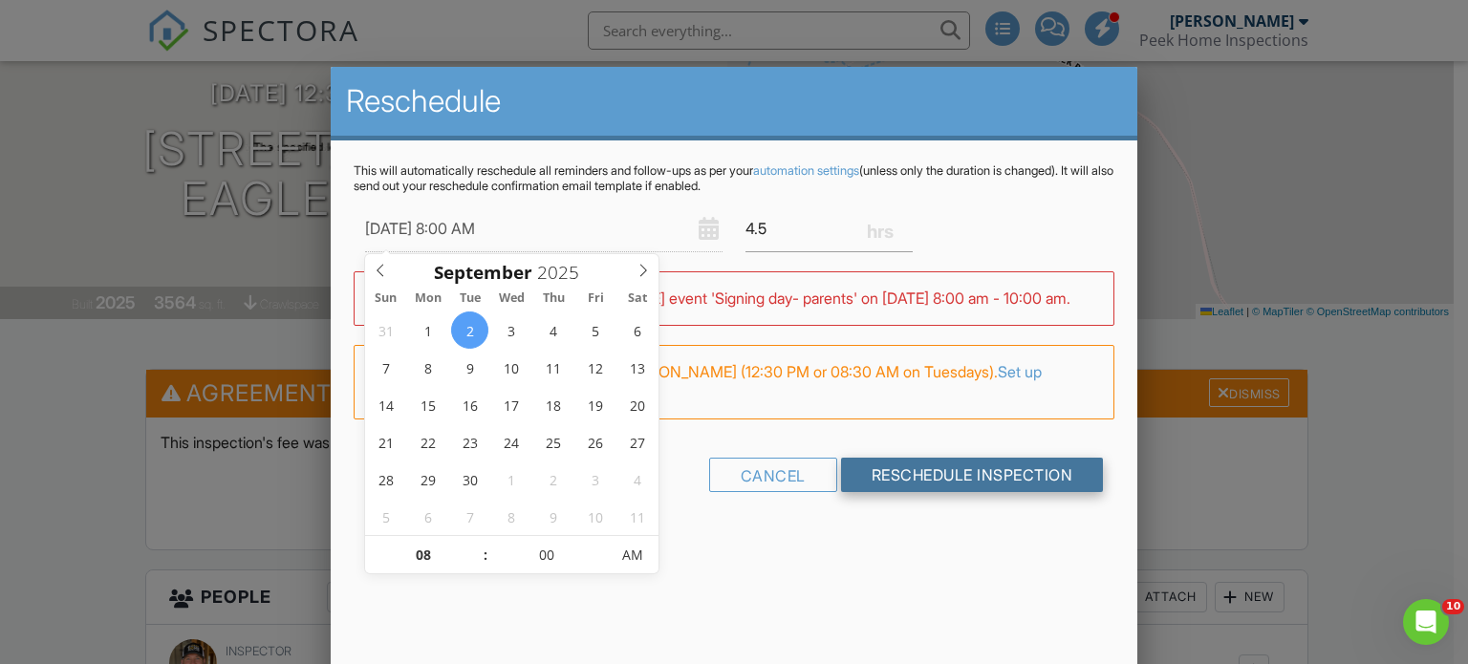
click at [908, 492] on input "Reschedule Inspection" at bounding box center [972, 475] width 263 height 34
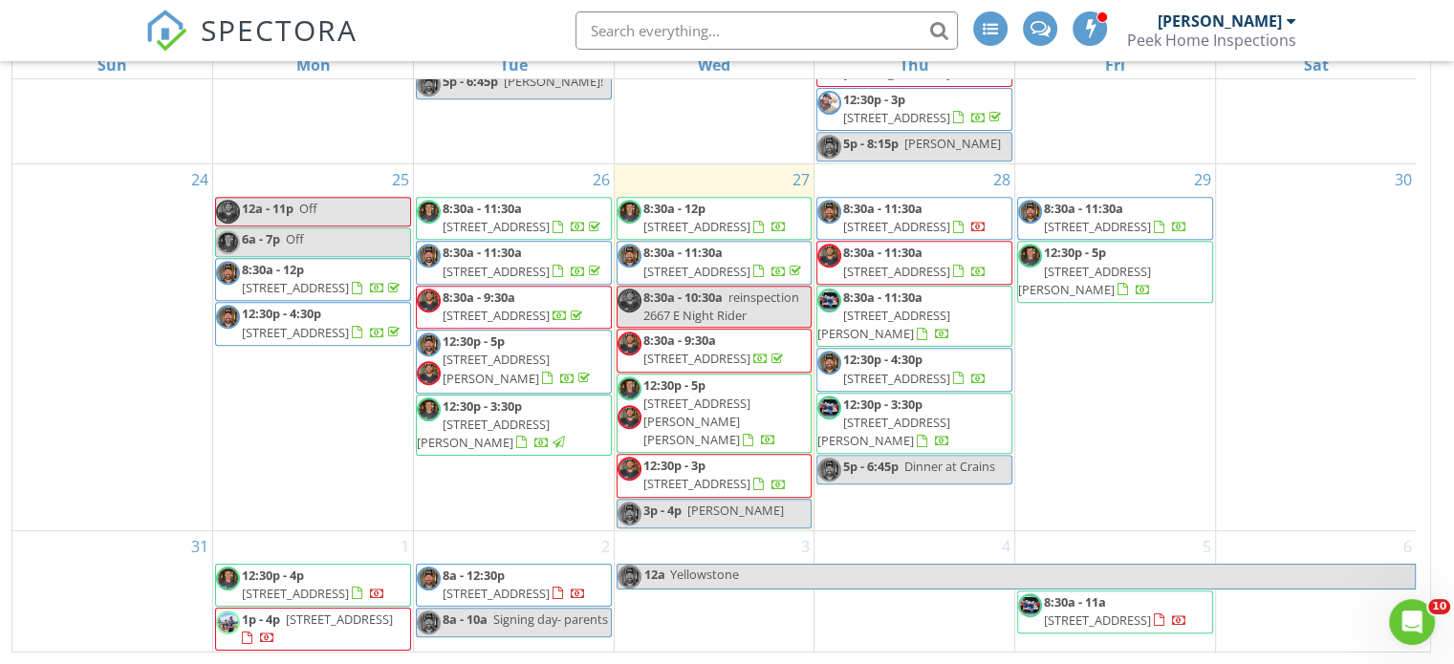
scroll to position [1499, 0]
click at [512, 624] on span "Signing day- parents" at bounding box center [550, 619] width 115 height 17
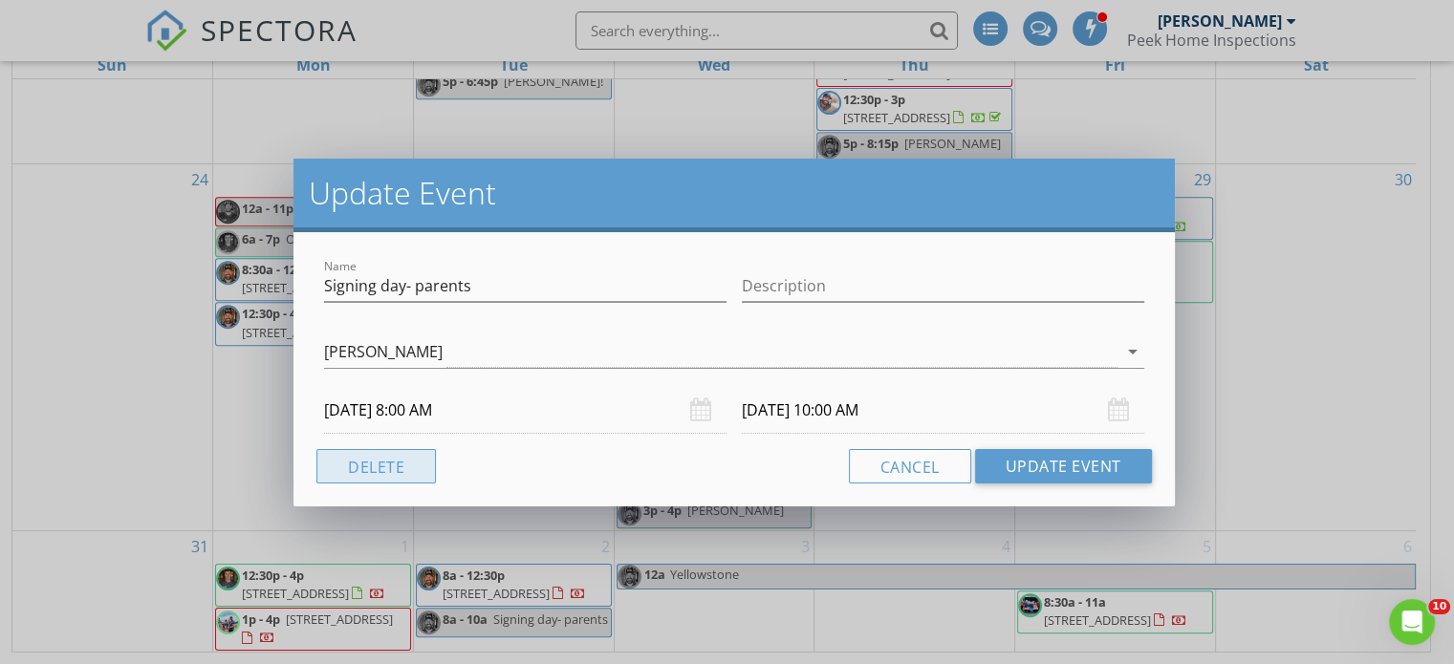
click at [382, 468] on button "Delete" at bounding box center [375, 466] width 119 height 34
